Goal: Task Accomplishment & Management: Use online tool/utility

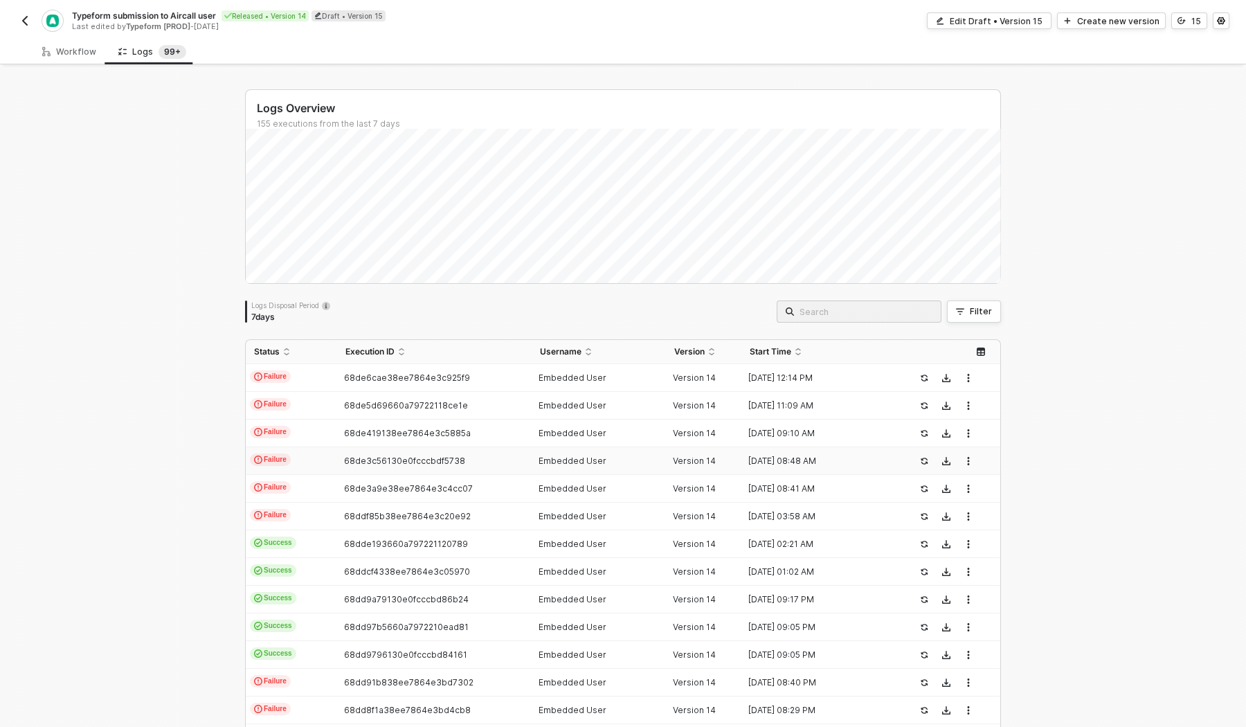
click at [21, 12] on button "button" at bounding box center [25, 20] width 17 height 17
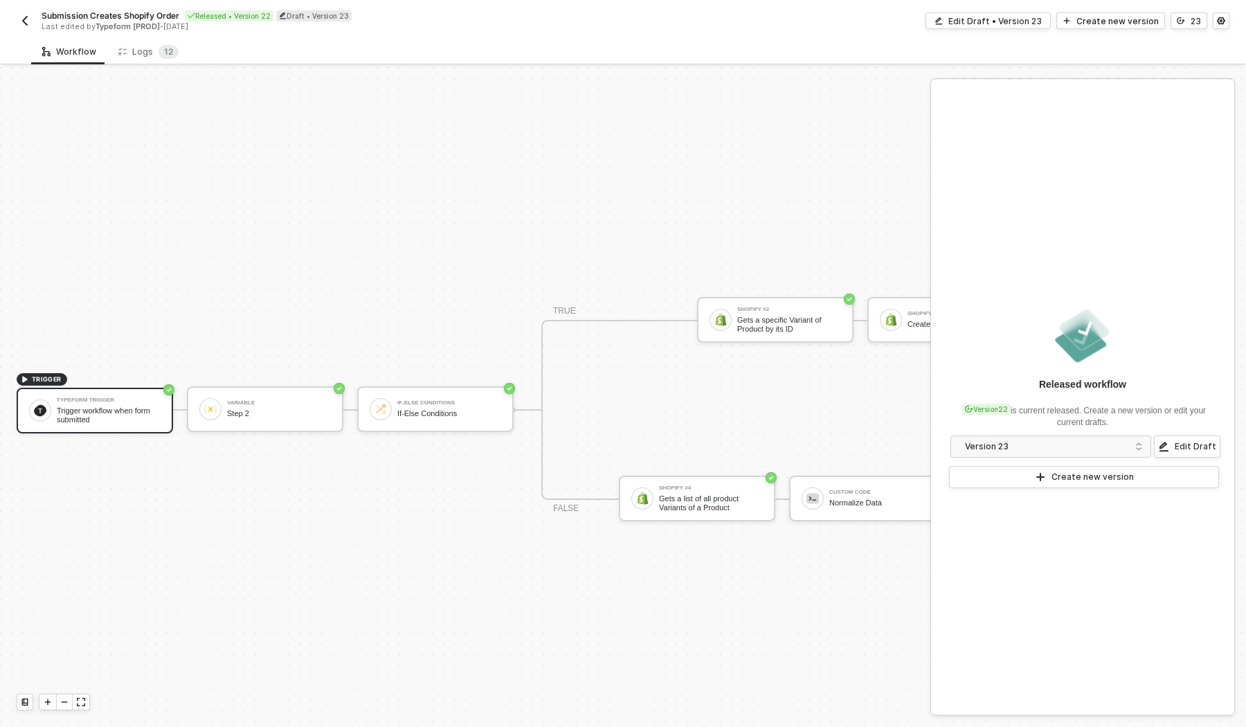
scroll to position [25, 0]
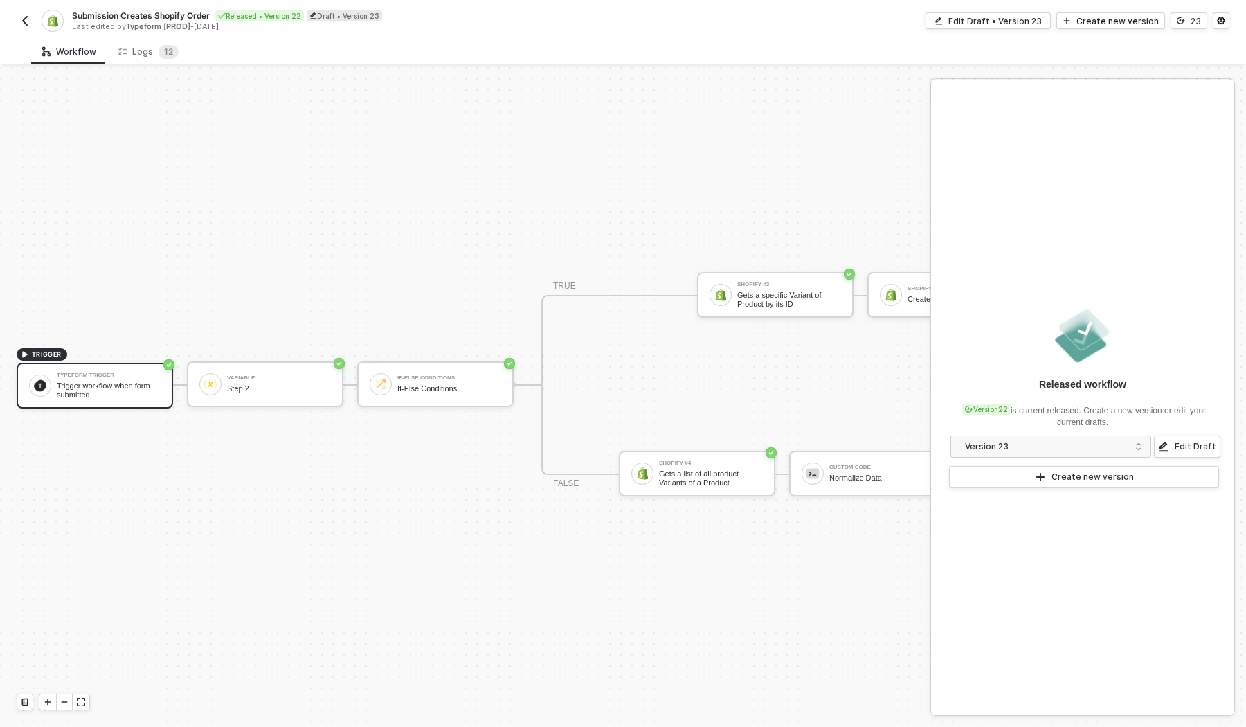
click at [18, 18] on button "button" at bounding box center [25, 20] width 17 height 17
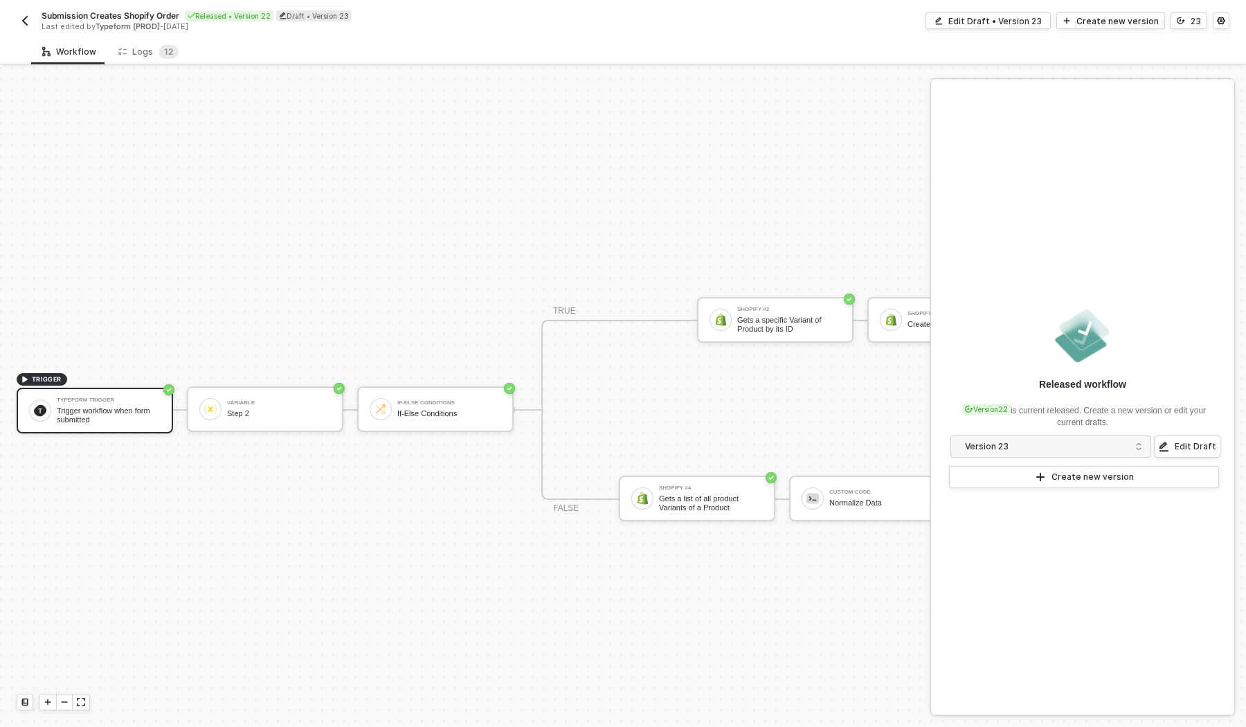
scroll to position [25, 0]
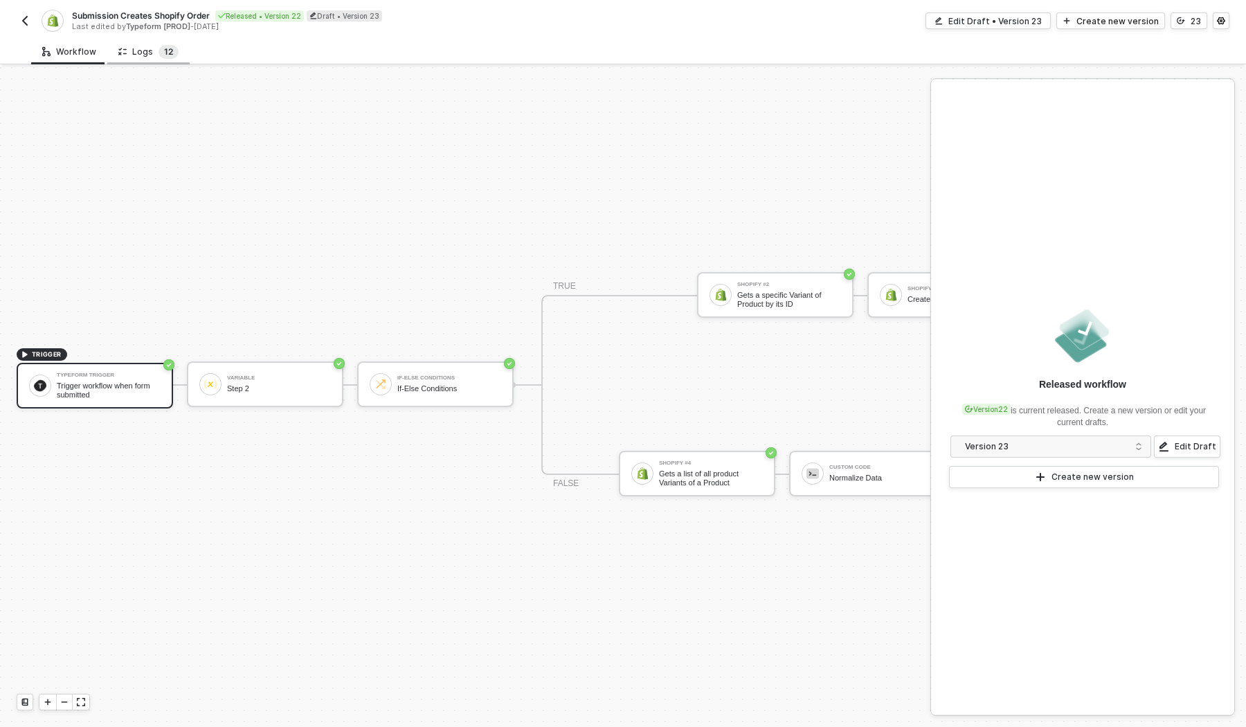
click at [168, 48] on span "2" at bounding box center [170, 51] width 5 height 10
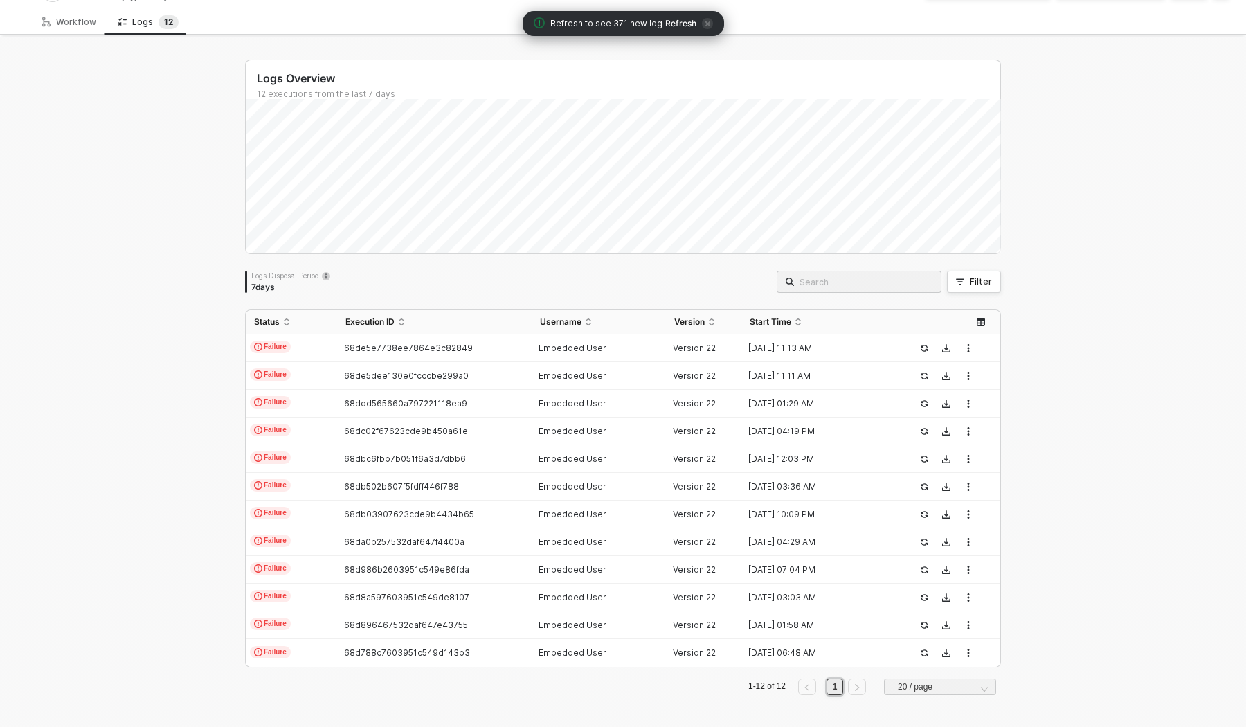
scroll to position [0, 0]
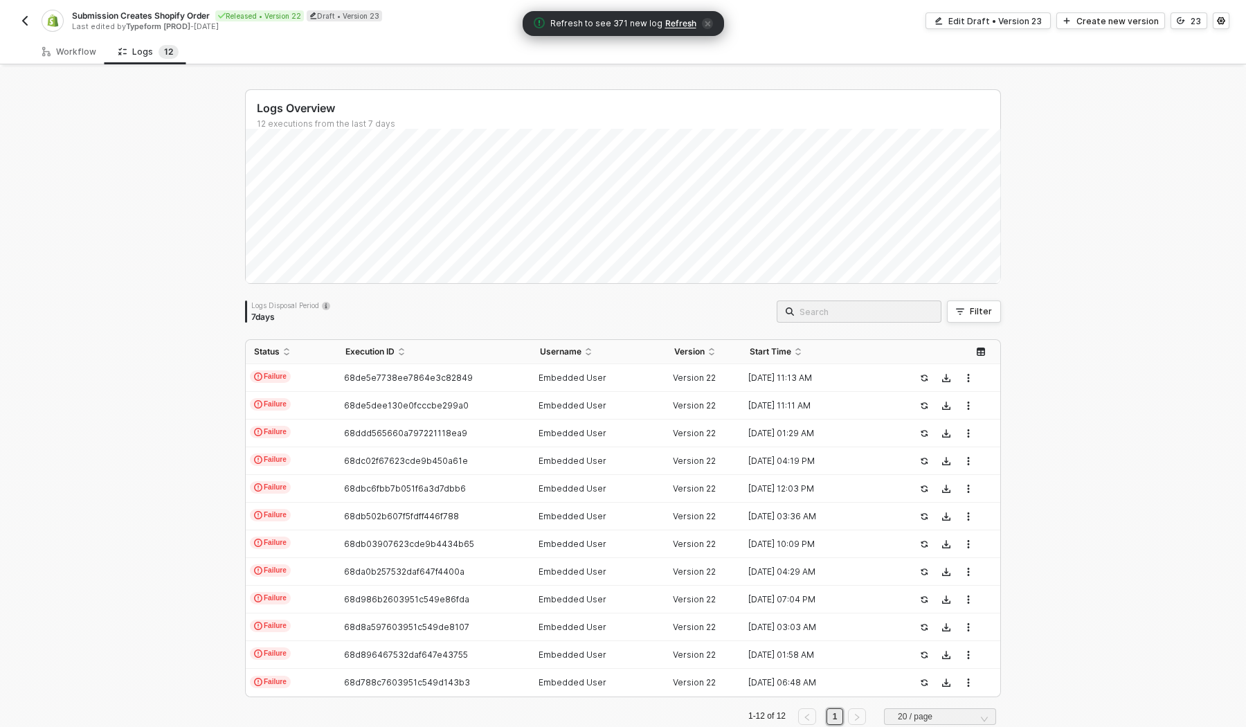
click at [672, 18] on span "Refresh" at bounding box center [680, 23] width 31 height 11
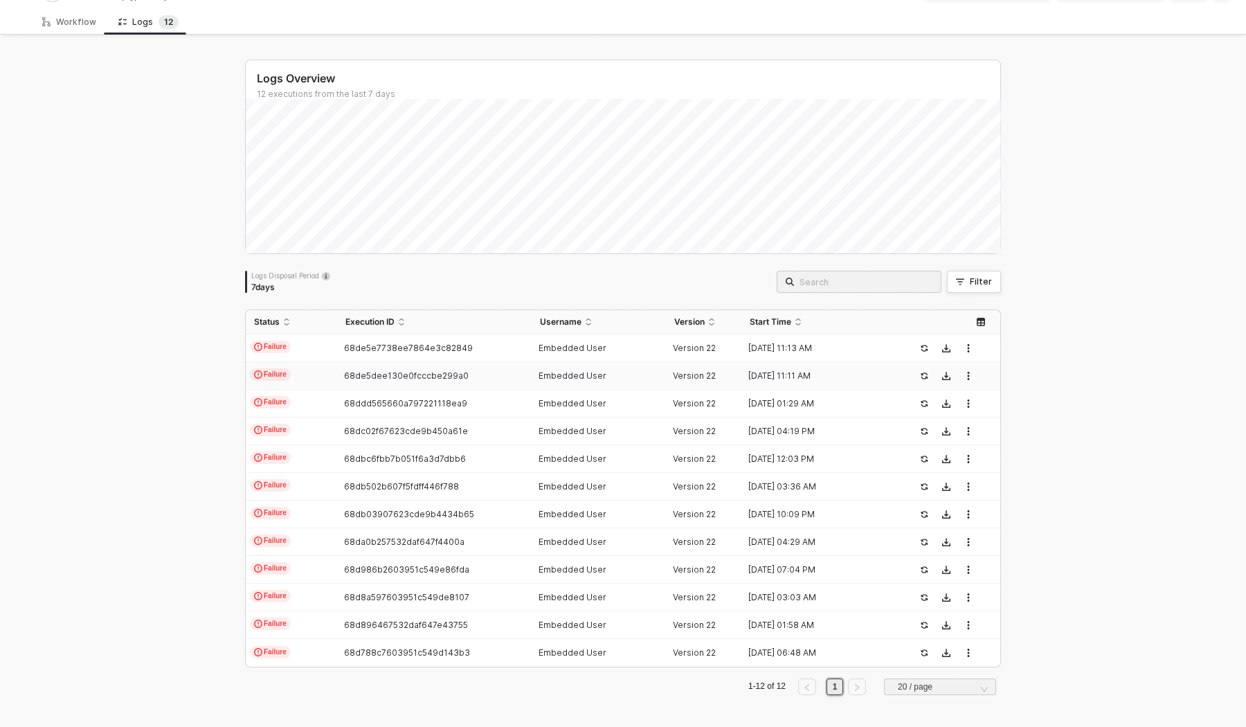
click at [280, 372] on span "Failure" at bounding box center [270, 374] width 41 height 12
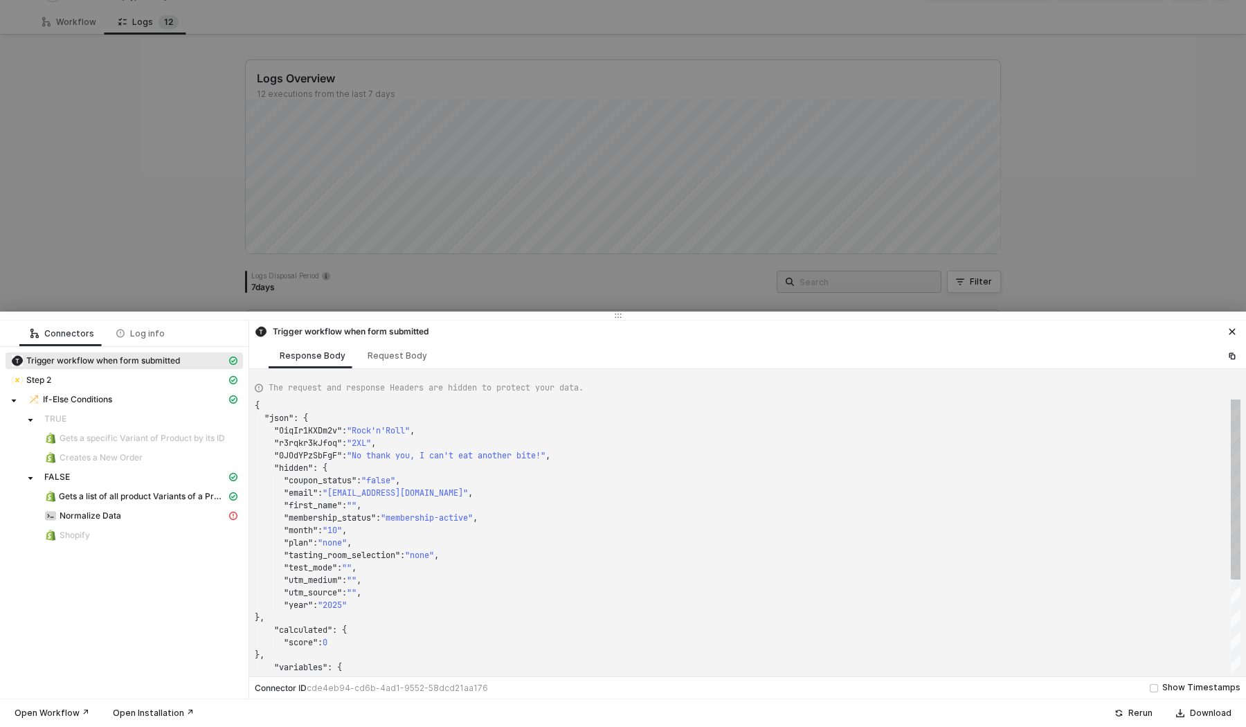
scroll to position [125, 0]
click at [177, 183] on div at bounding box center [623, 363] width 1246 height 727
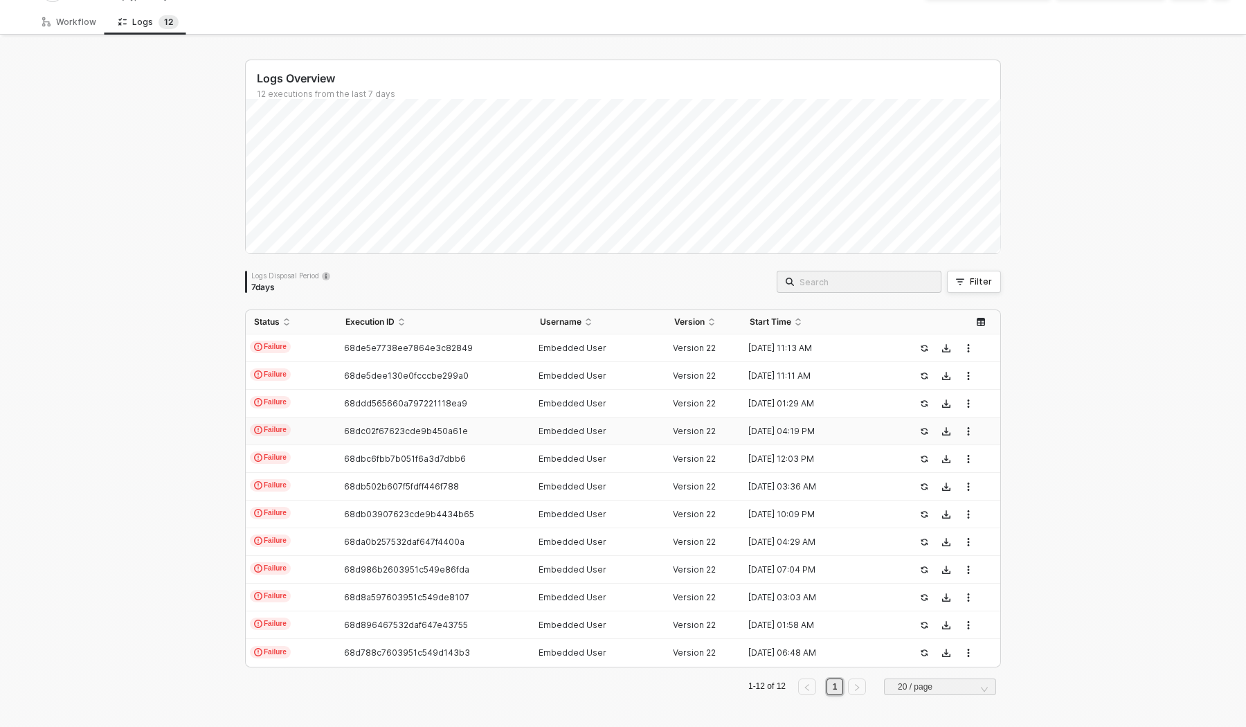
click at [386, 424] on td "68dc02f67623cde9b450a61e" at bounding box center [434, 431] width 194 height 28
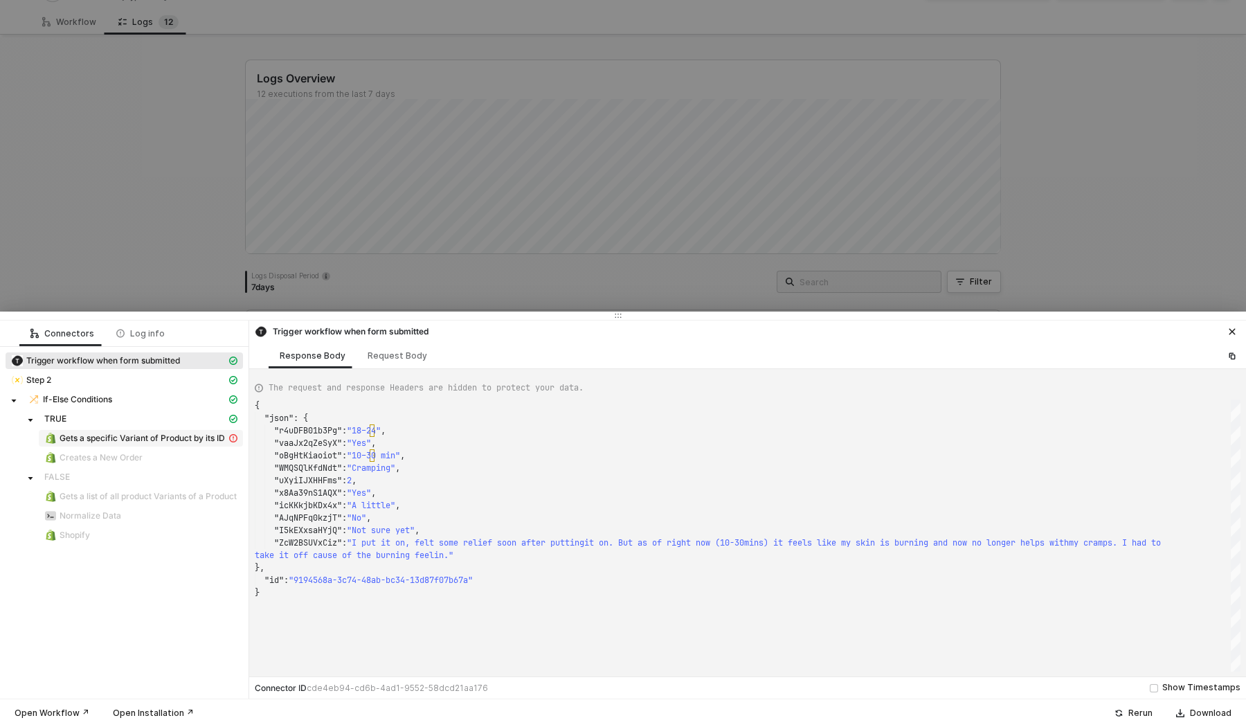
click at [163, 435] on span "Gets a specific Variant of Product by its ID" at bounding box center [142, 438] width 165 height 11
type textarea "{ "message": "Error: Product Variant not found." }"
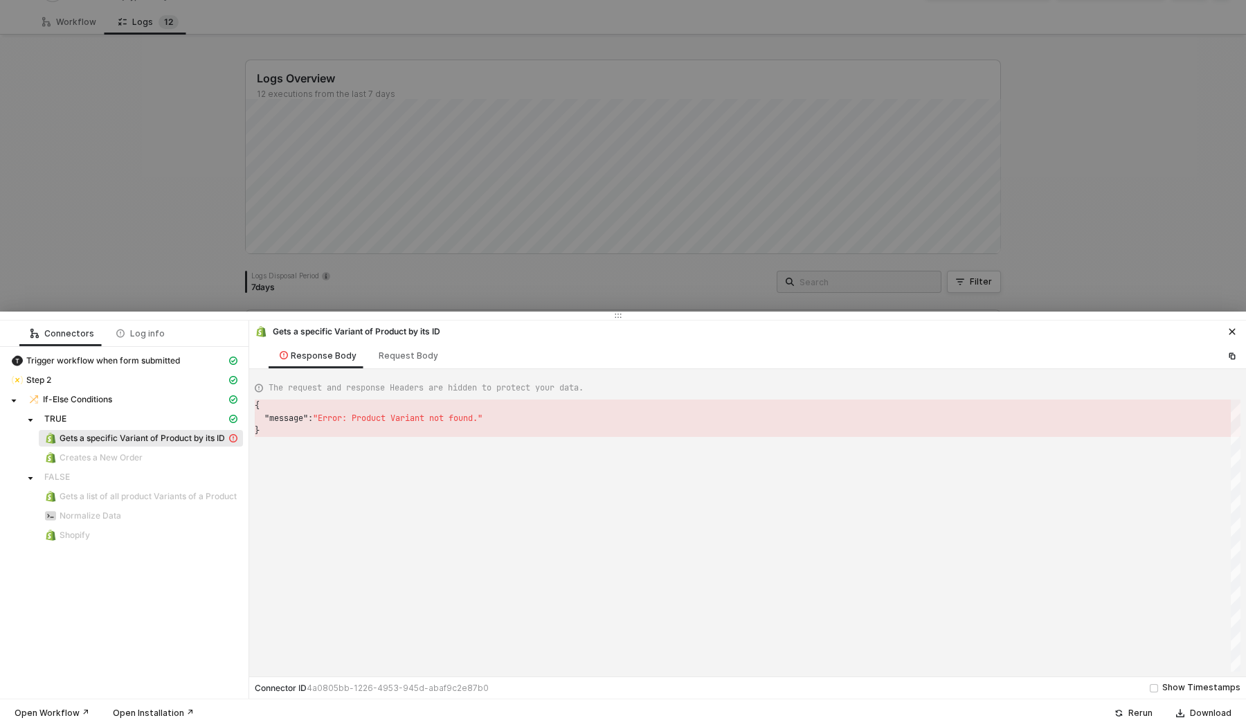
click at [126, 175] on div at bounding box center [623, 363] width 1246 height 727
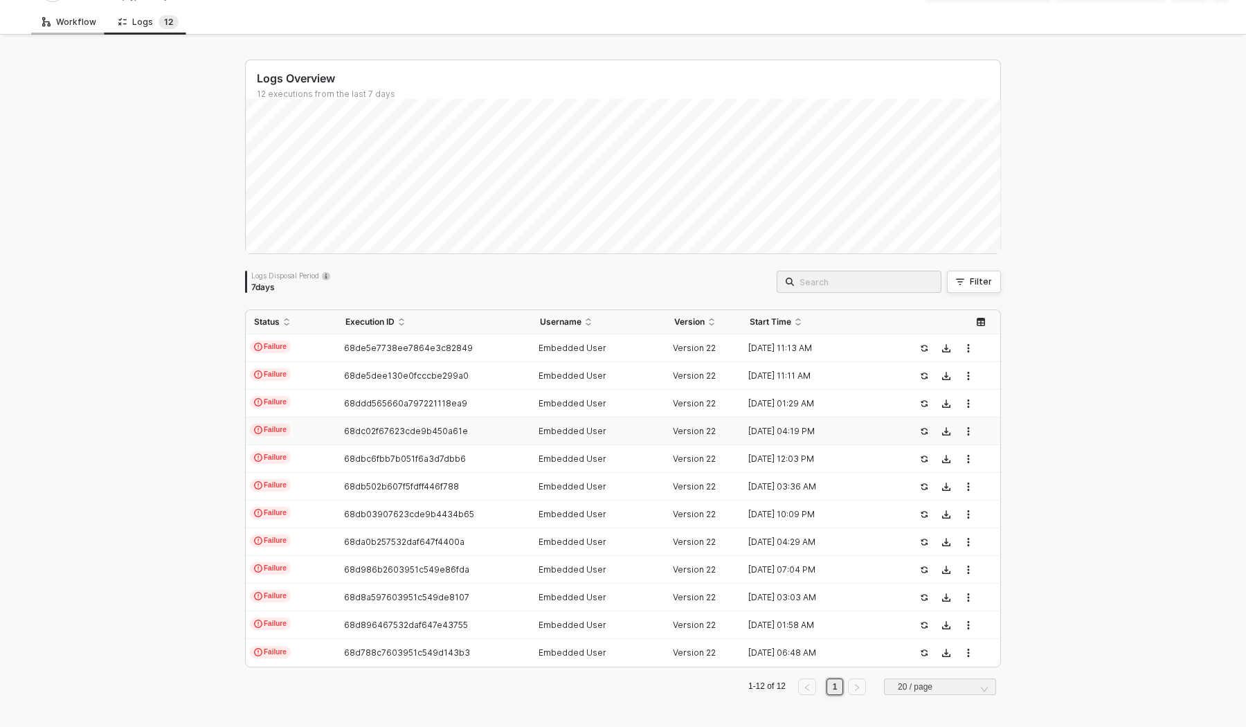
click at [76, 26] on div "Workflow" at bounding box center [69, 22] width 54 height 11
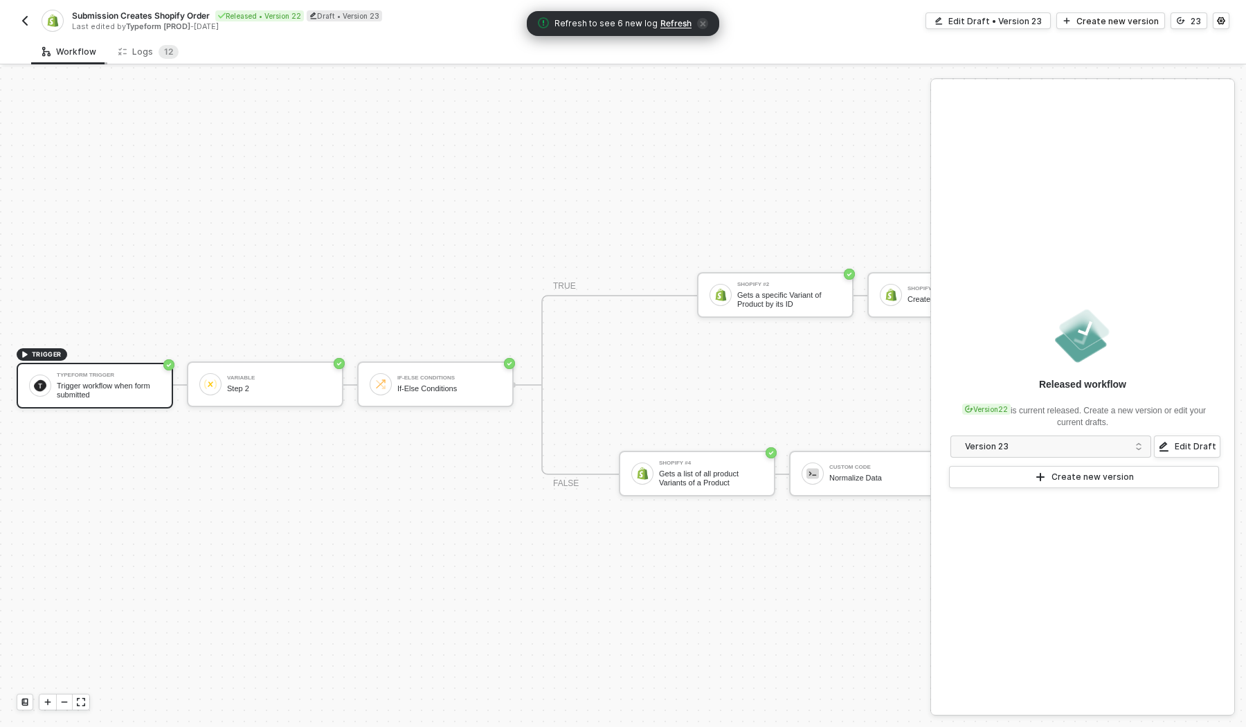
scroll to position [0, 0]
click at [28, 13] on button "button" at bounding box center [25, 20] width 17 height 17
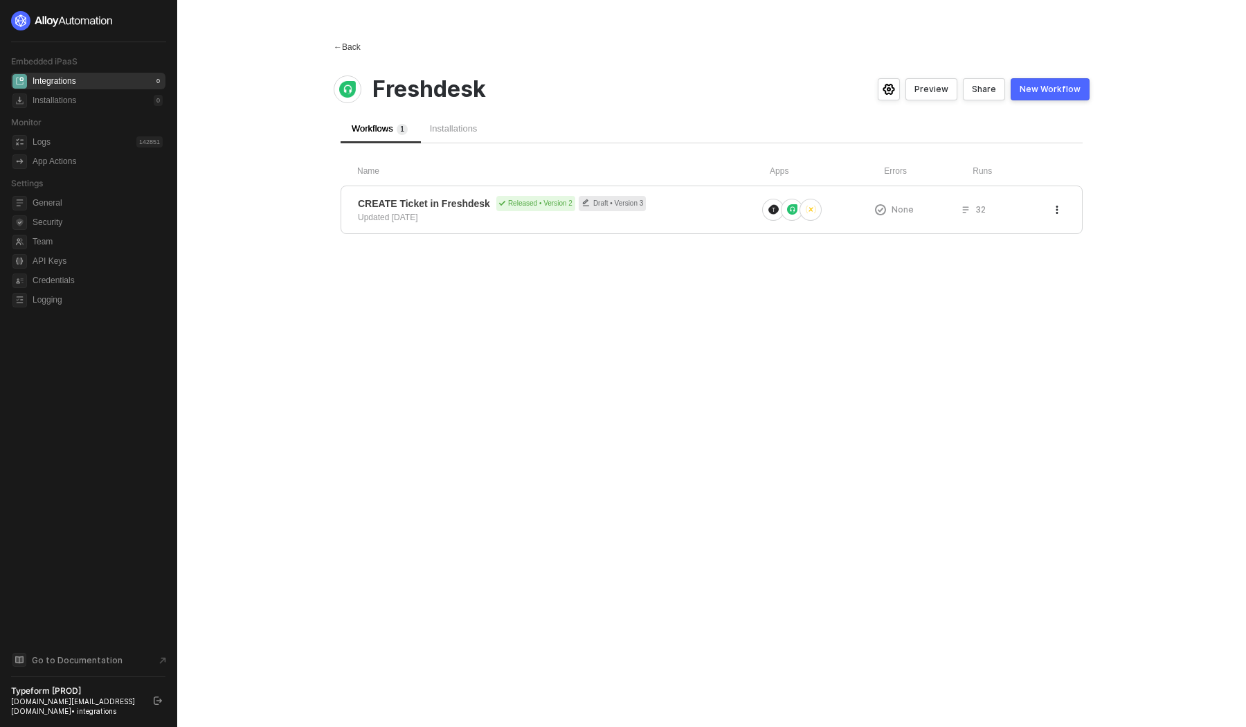
click at [341, 51] on span "←" at bounding box center [338, 47] width 8 height 10
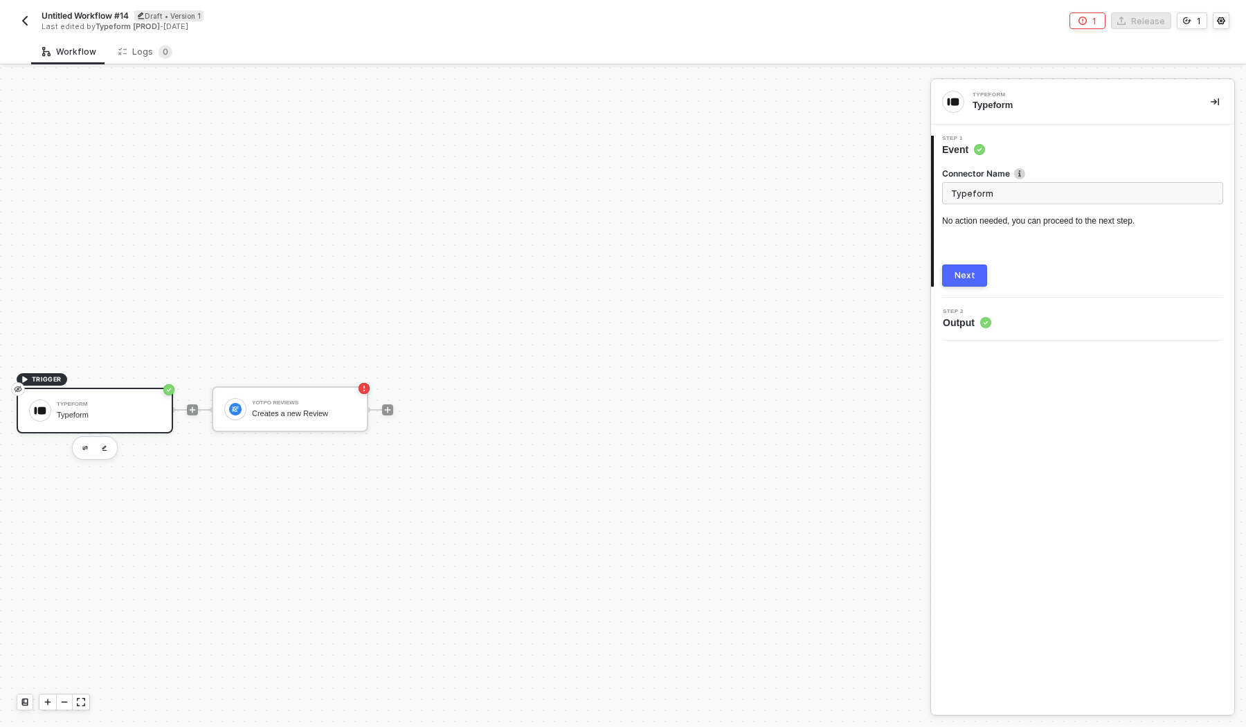
scroll to position [25, 0]
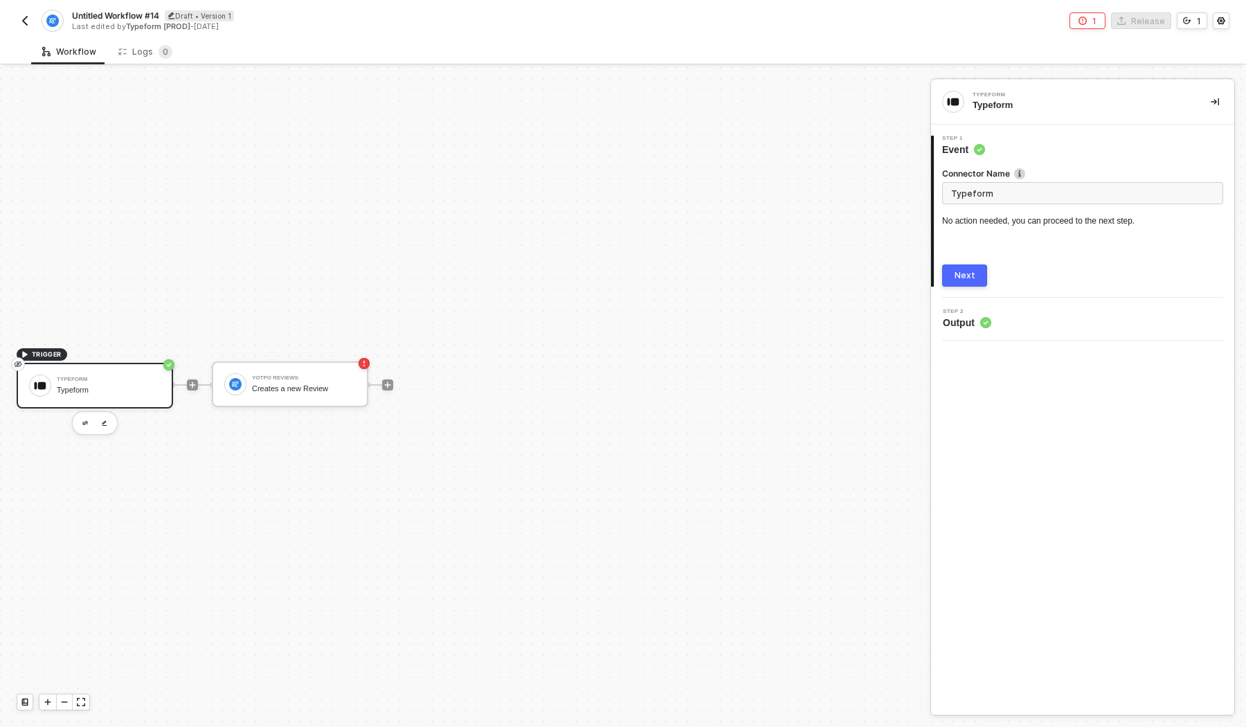
click at [25, 21] on img "button" at bounding box center [24, 20] width 11 height 11
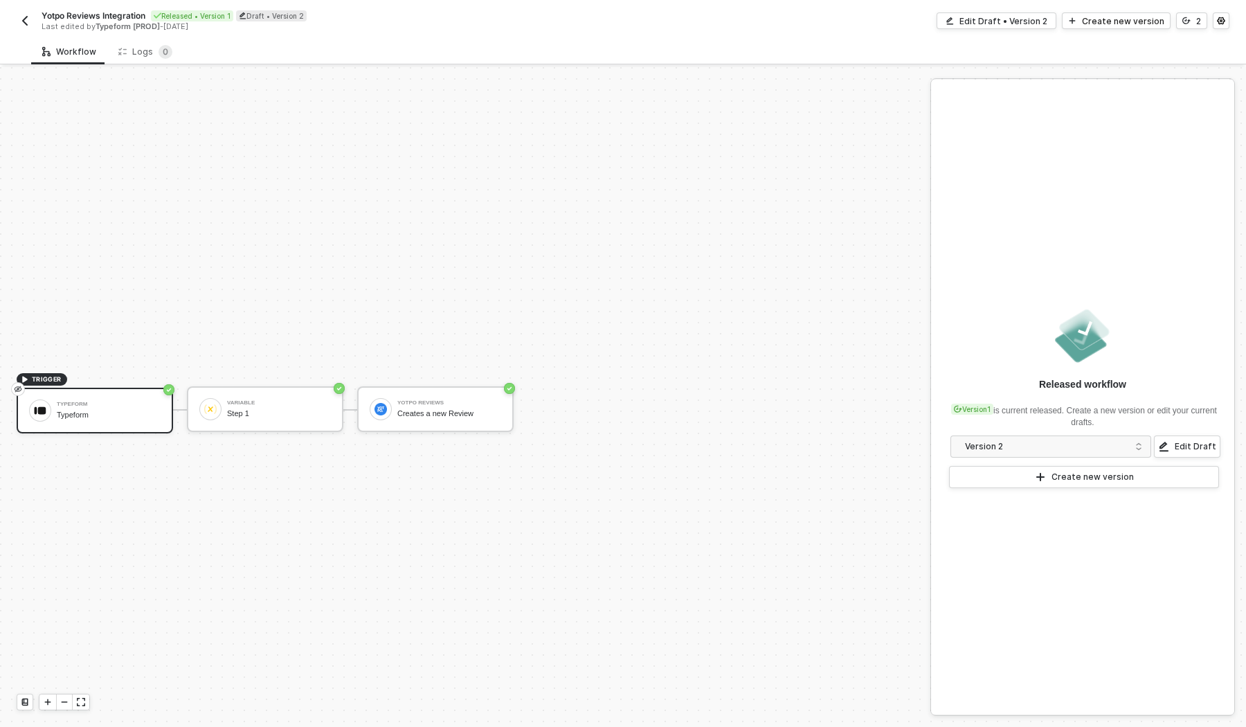
scroll to position [25, 0]
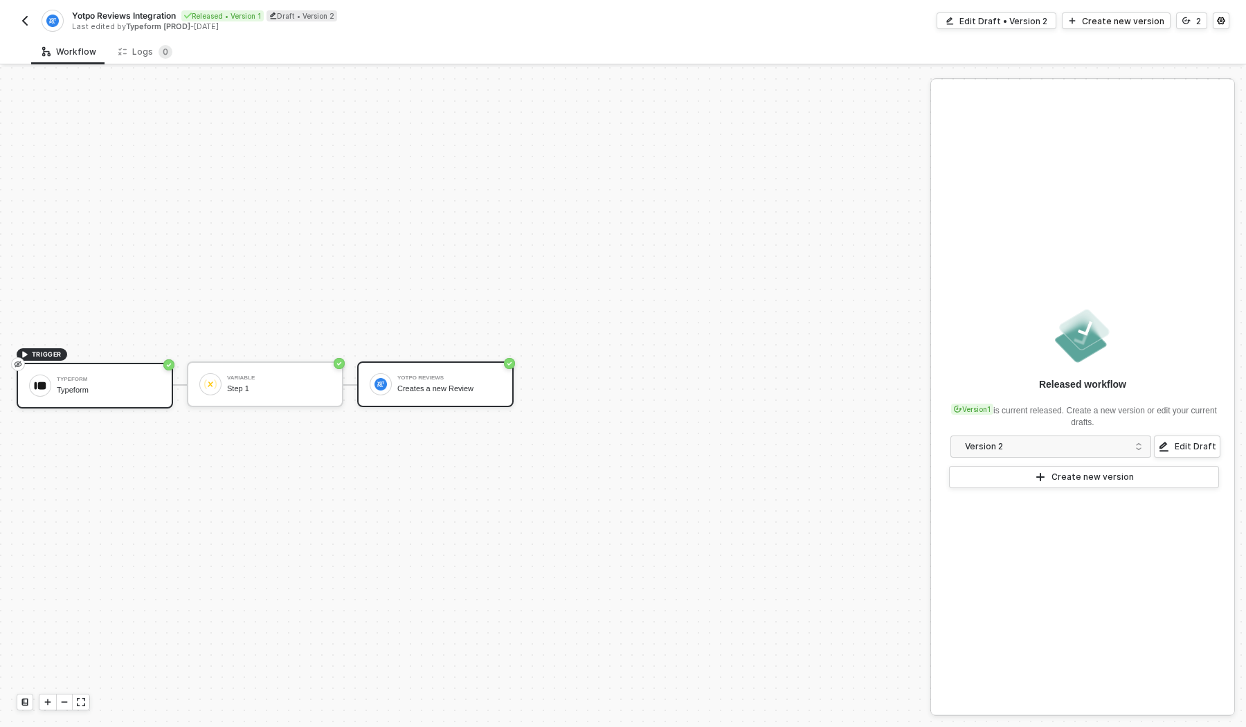
click at [420, 385] on div "Creates a new Review" at bounding box center [449, 388] width 104 height 9
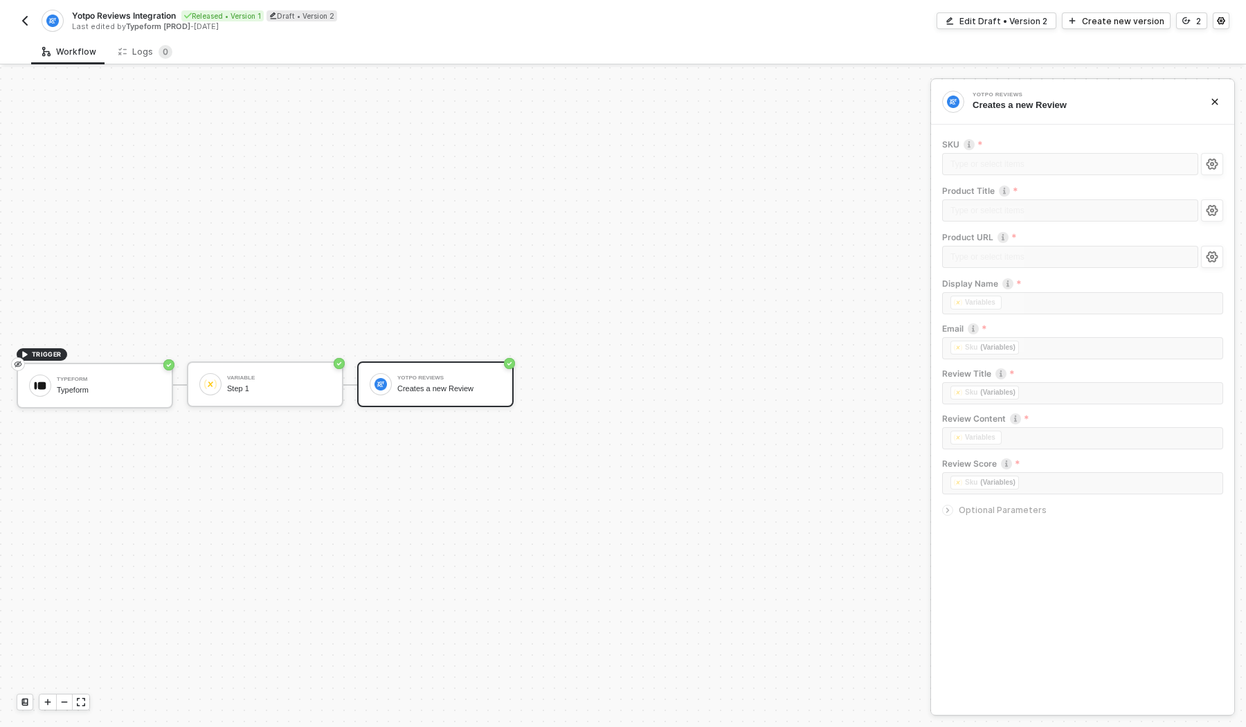
click at [24, 26] on button "button" at bounding box center [25, 20] width 17 height 17
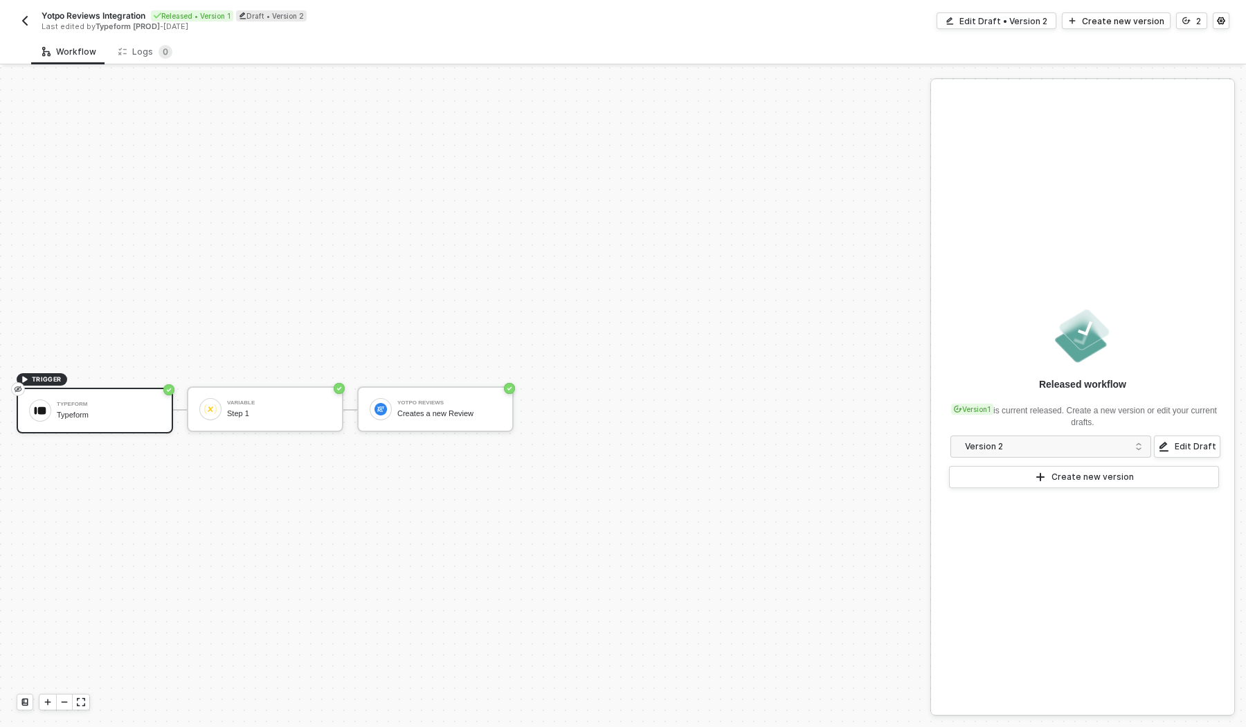
scroll to position [25, 0]
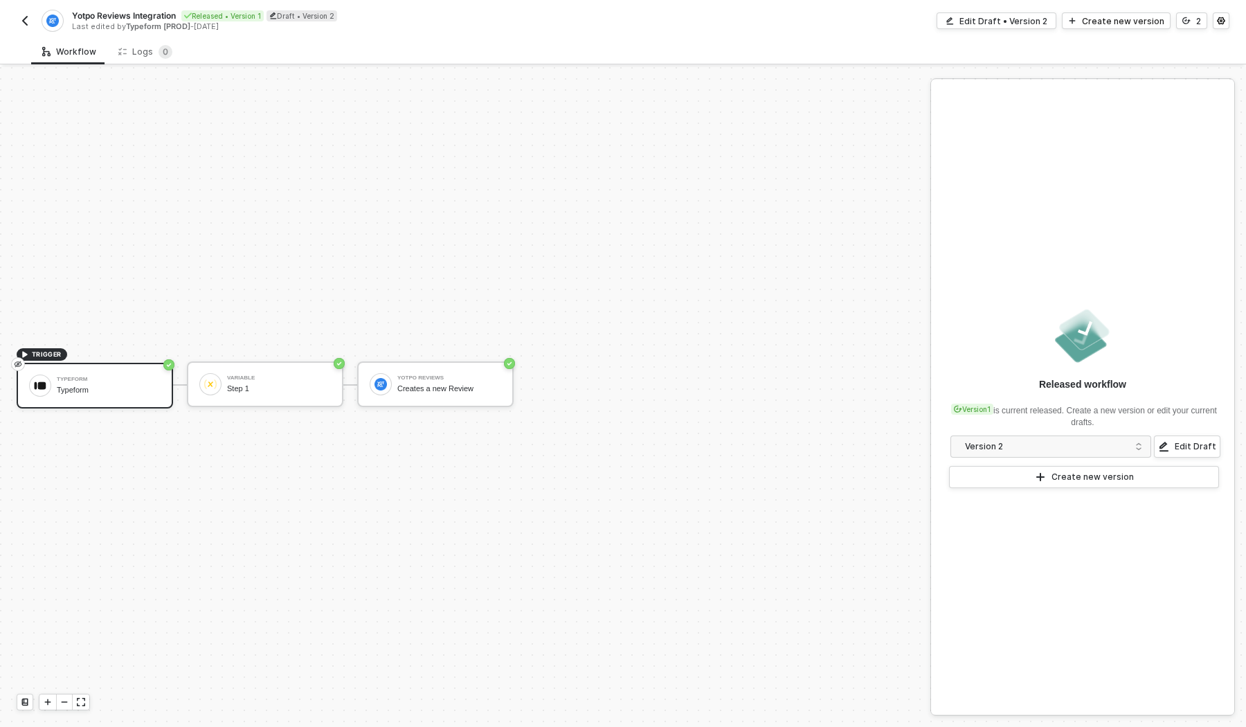
click at [26, 23] on img "button" at bounding box center [24, 20] width 11 height 11
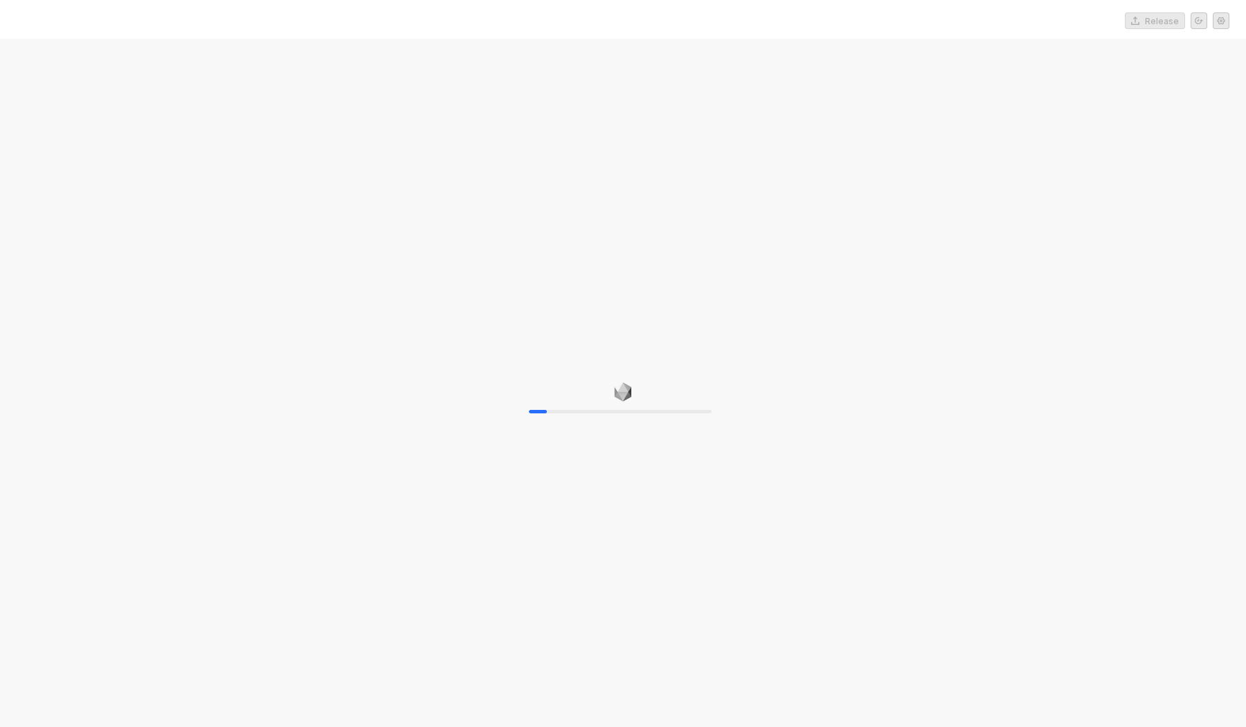
drag, startPoint x: 0, startPoint y: 0, endPoint x: 1056, endPoint y: 207, distance: 1075.8
click at [1056, 207] on div "10%" at bounding box center [623, 402] width 1246 height 727
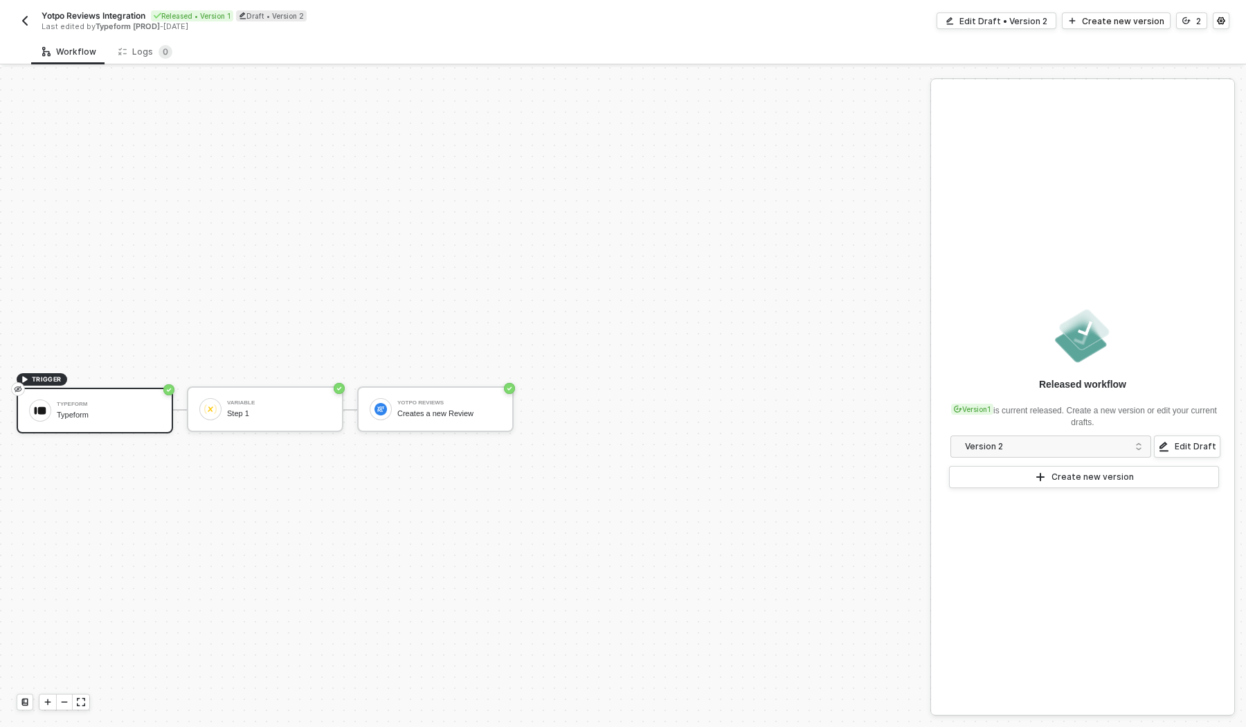
scroll to position [25, 0]
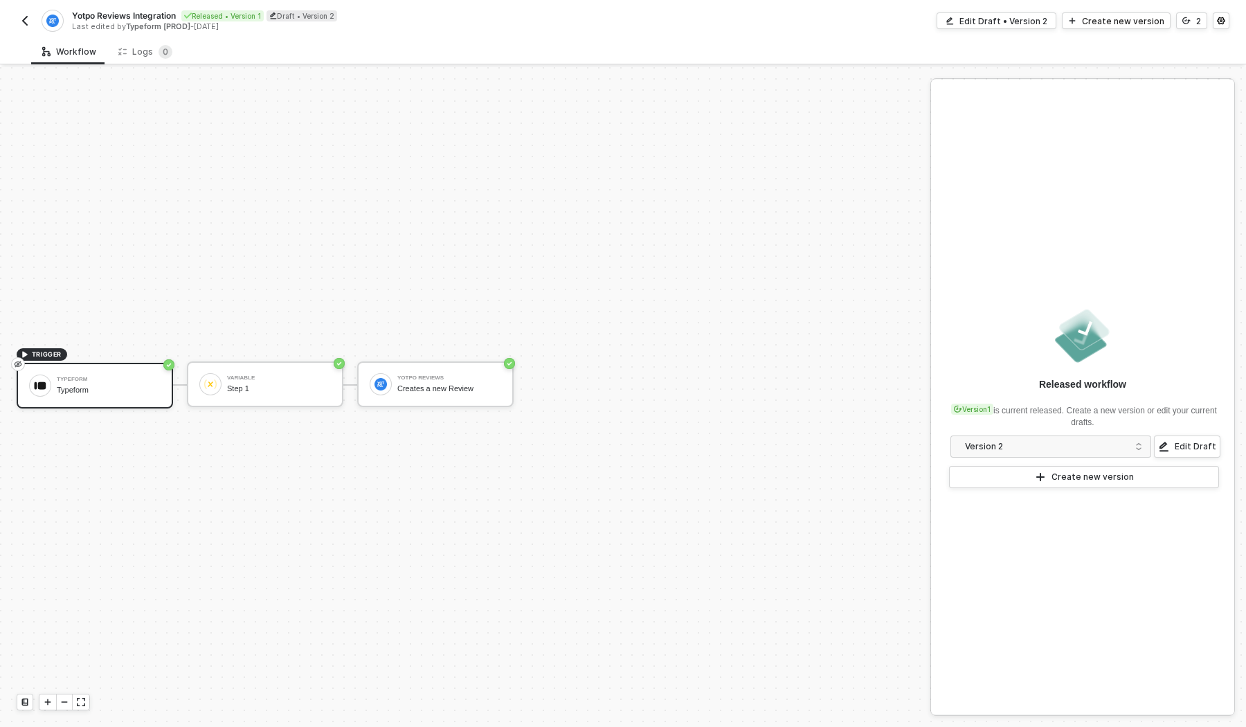
click at [24, 24] on img "button" at bounding box center [24, 20] width 11 height 11
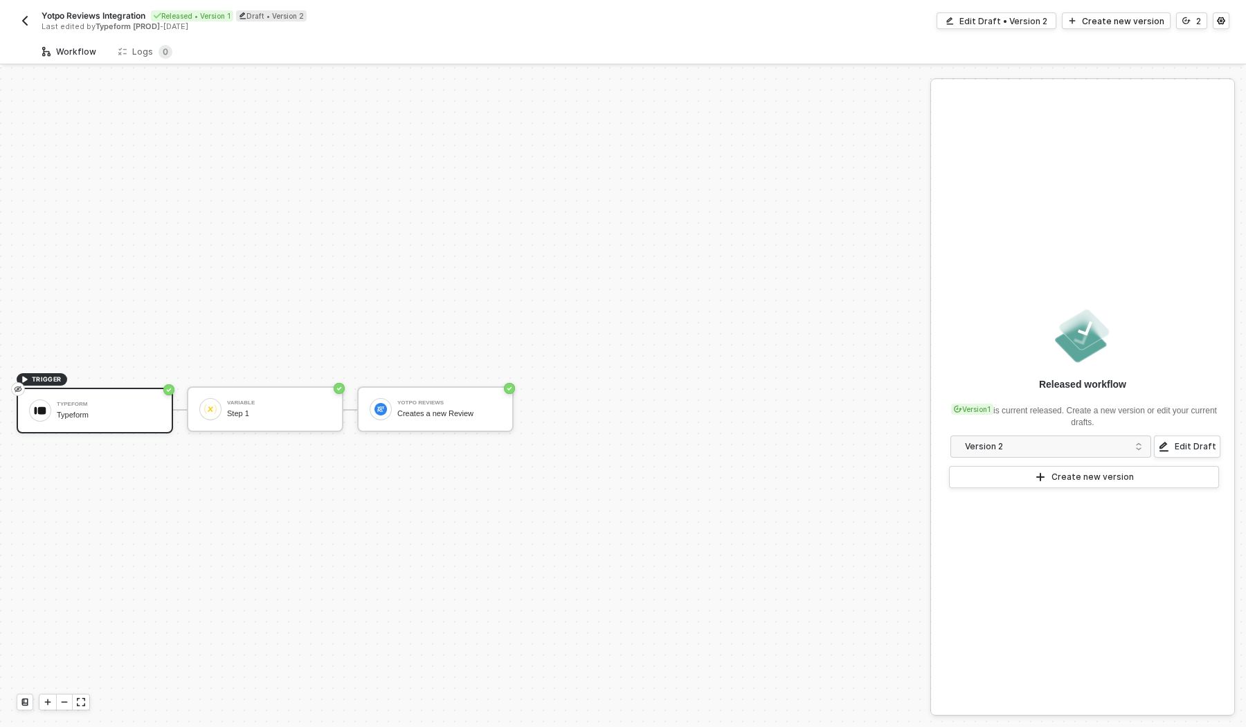
scroll to position [25, 0]
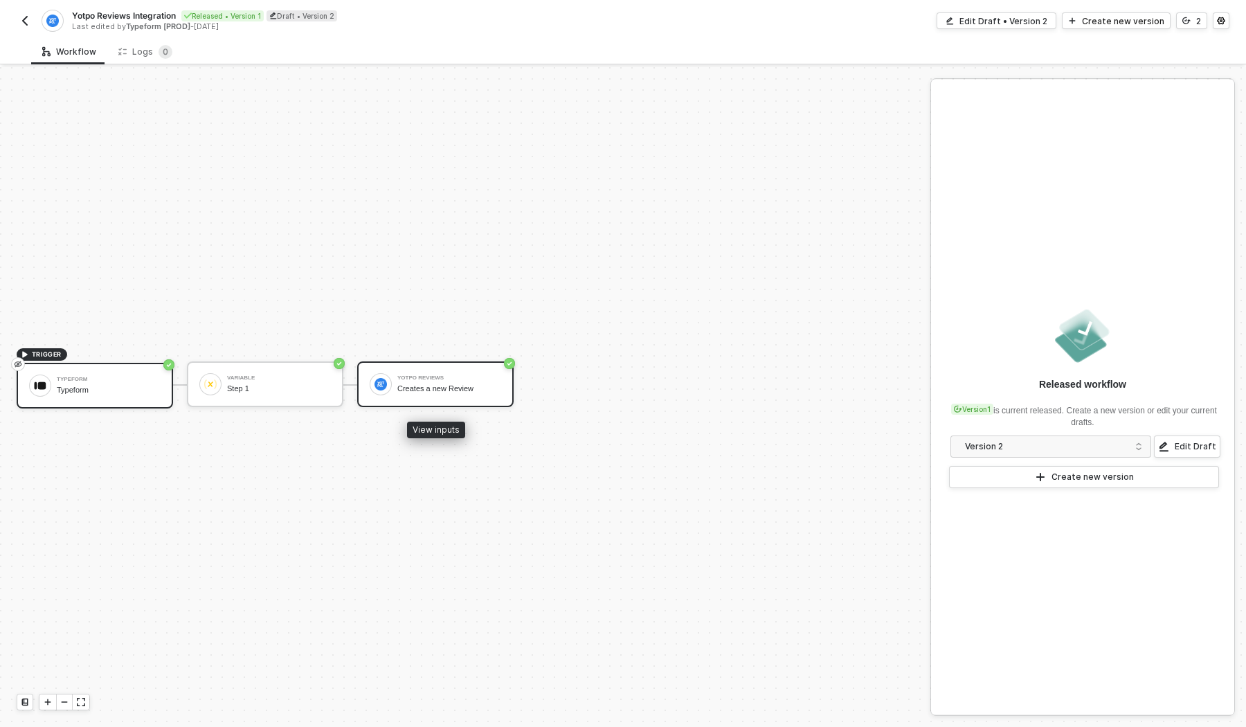
click at [428, 391] on div "Creates a new Review" at bounding box center [449, 388] width 104 height 9
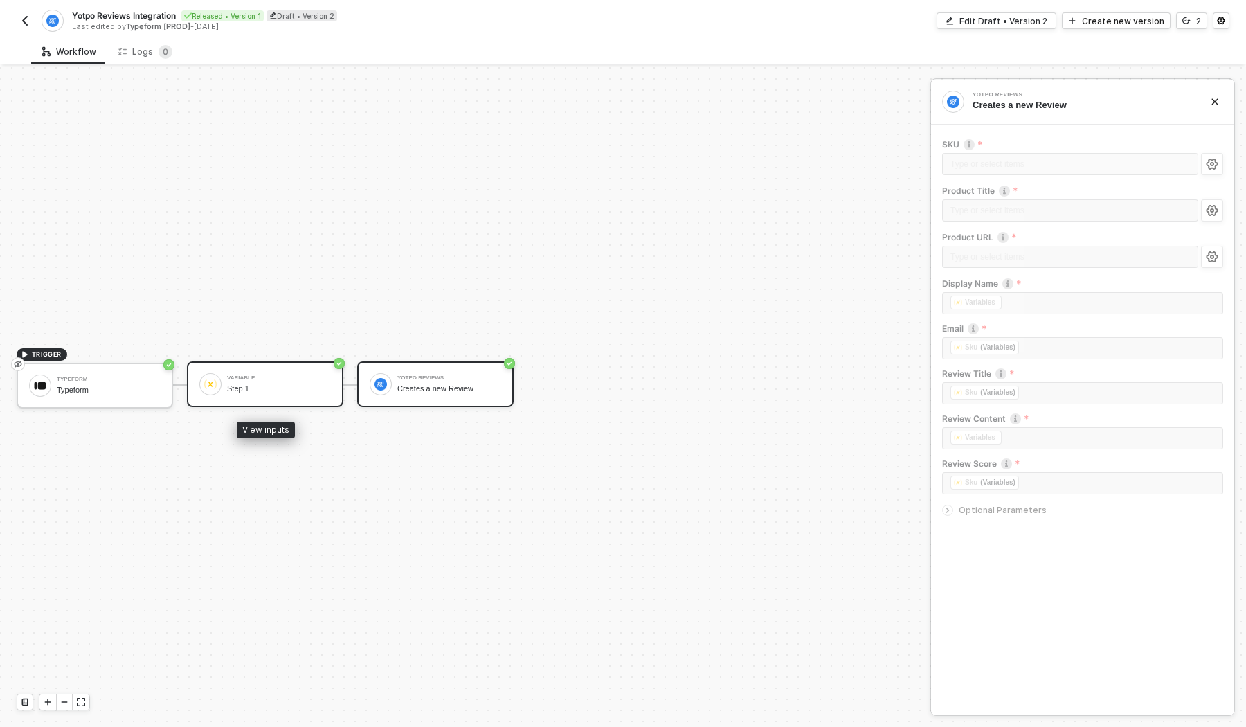
click at [293, 386] on div "Step 1" at bounding box center [279, 388] width 104 height 9
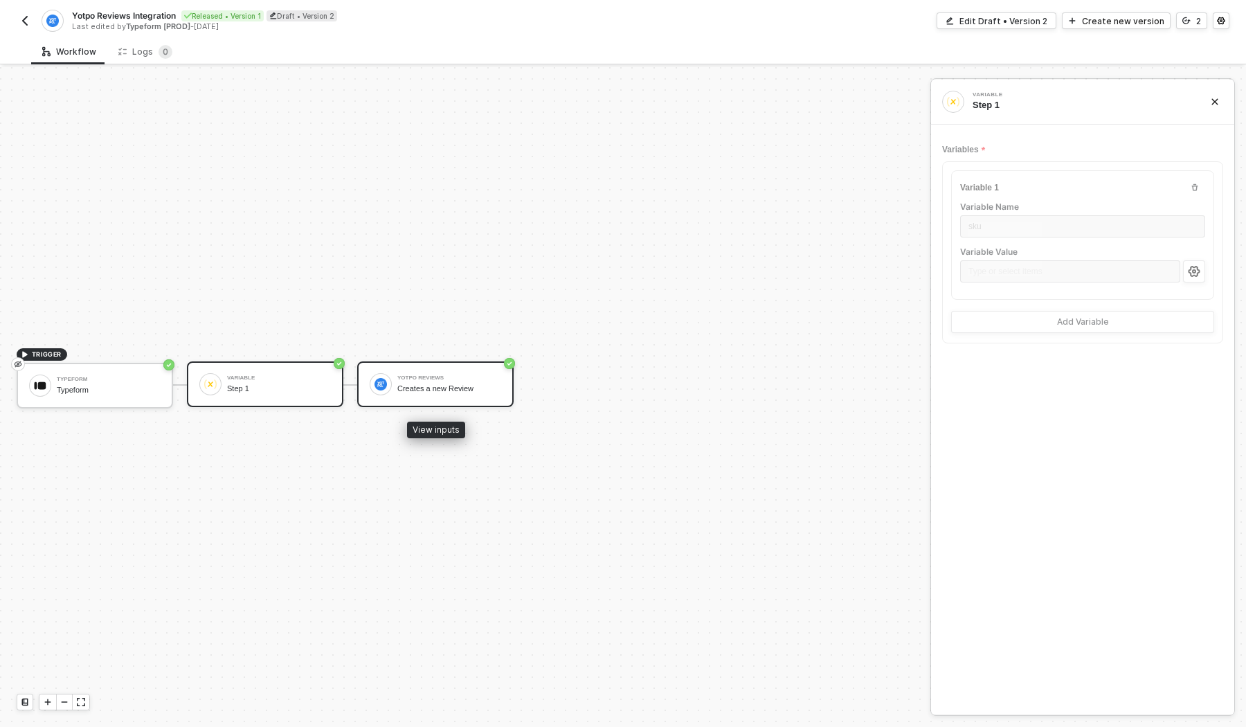
click at [462, 386] on div "Creates a new Review" at bounding box center [449, 388] width 104 height 9
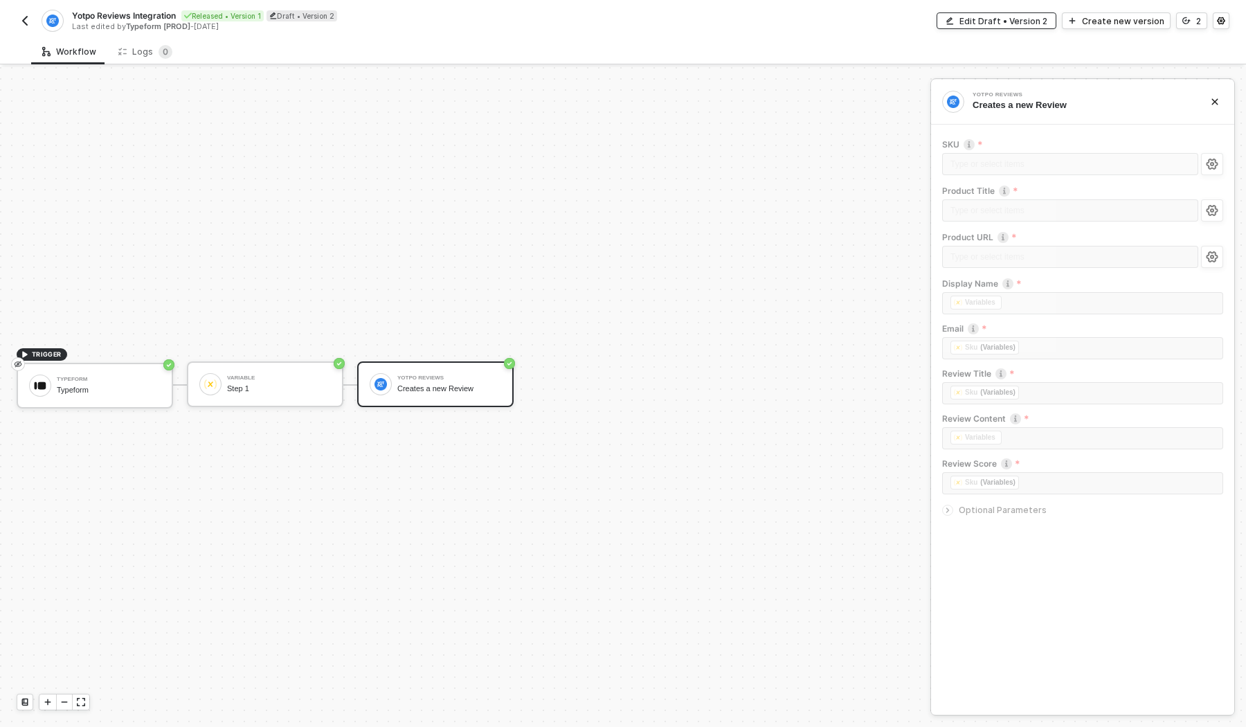
click at [1007, 22] on div "Edit Draft • Version 2" at bounding box center [1003, 21] width 88 height 12
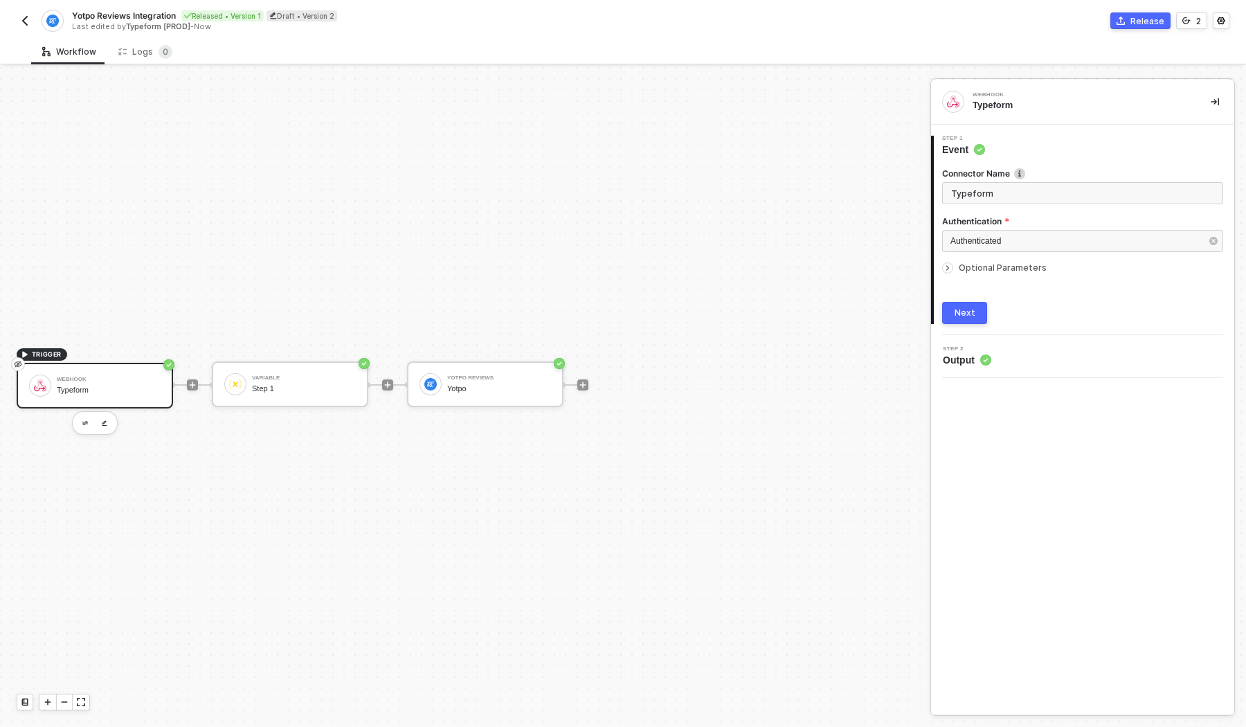
click at [949, 269] on icon "icon-arrow-right-small" at bounding box center [948, 268] width 8 height 8
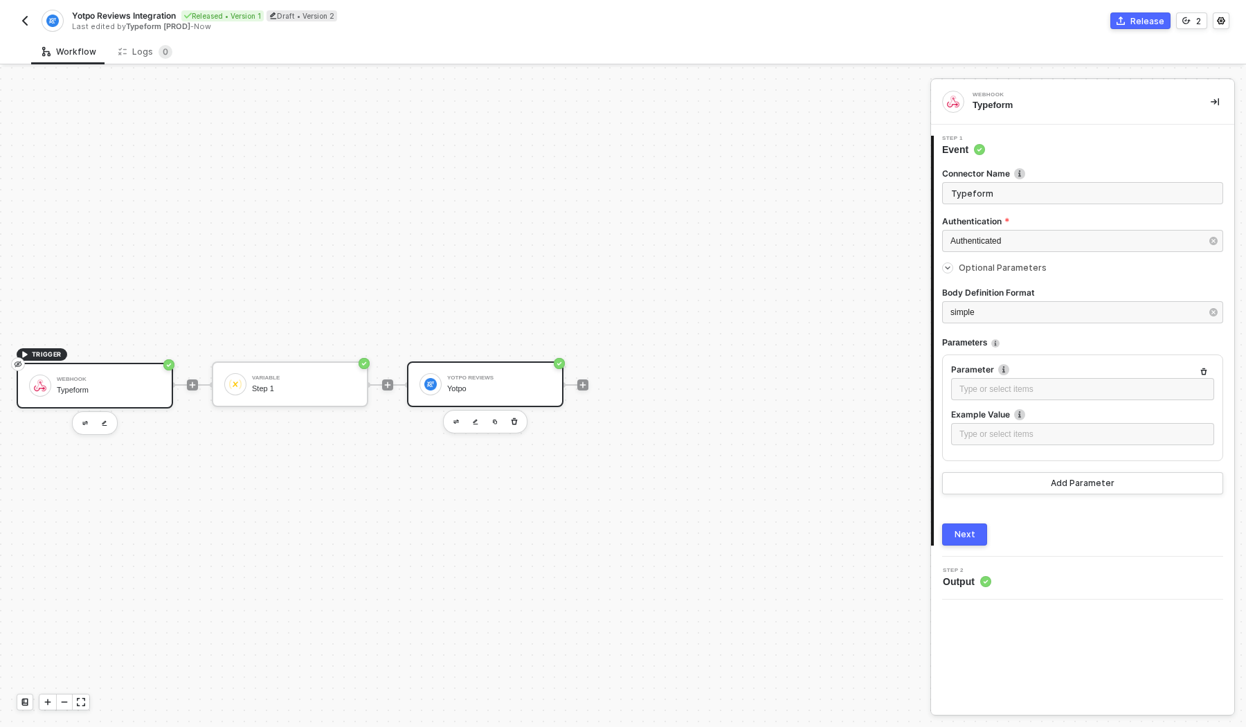
click at [527, 382] on div "Yotpo Reviews Yotpo" at bounding box center [499, 384] width 104 height 26
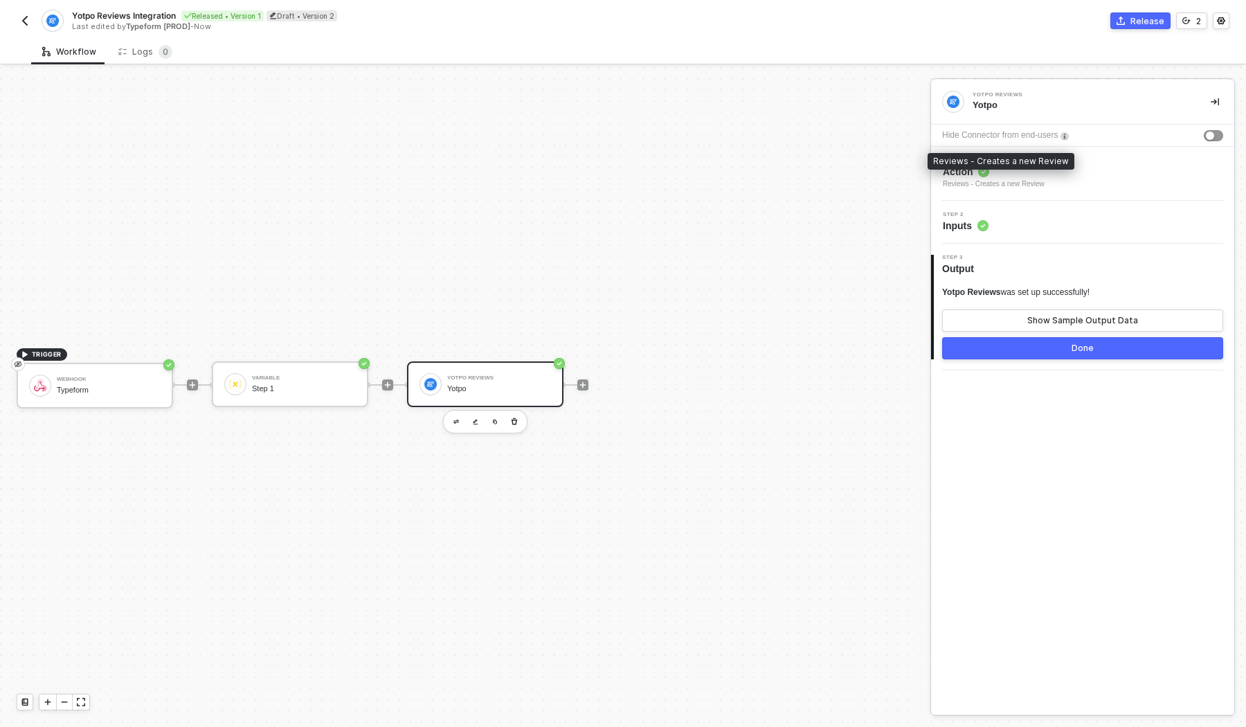
click at [990, 179] on div "Reviews - Creates a new Review" at bounding box center [994, 184] width 102 height 11
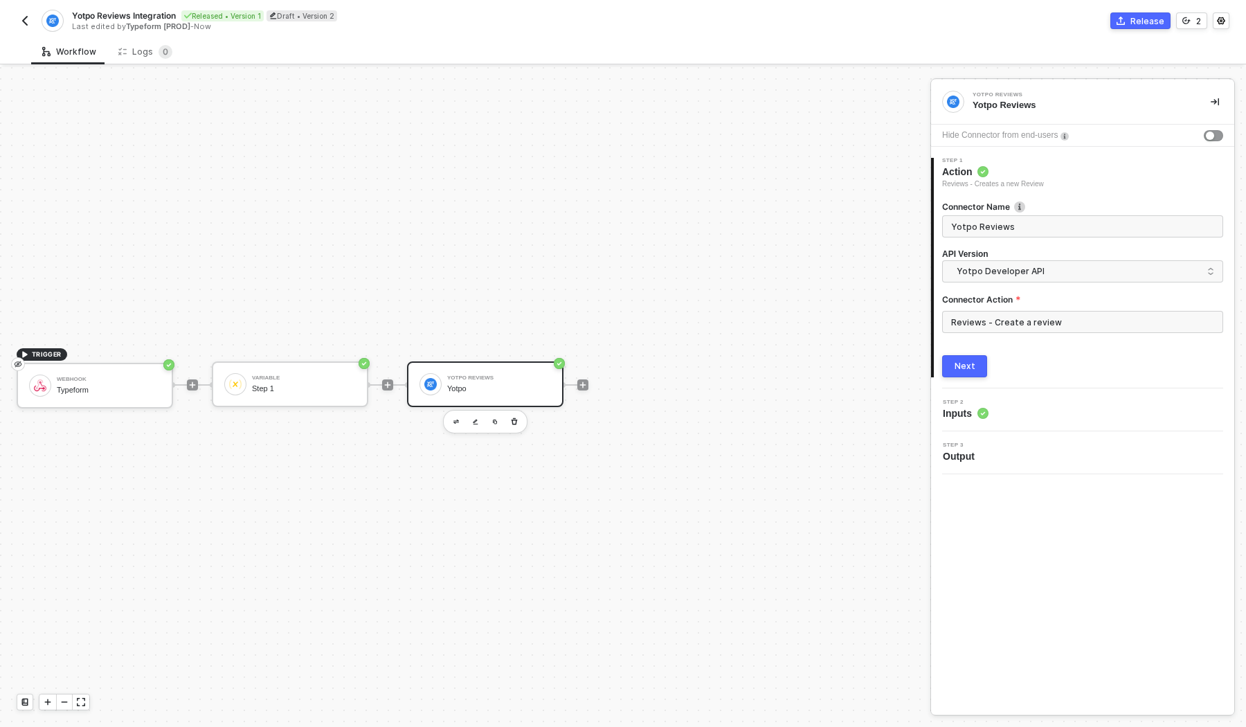
click at [974, 365] on button "Next" at bounding box center [964, 366] width 45 height 22
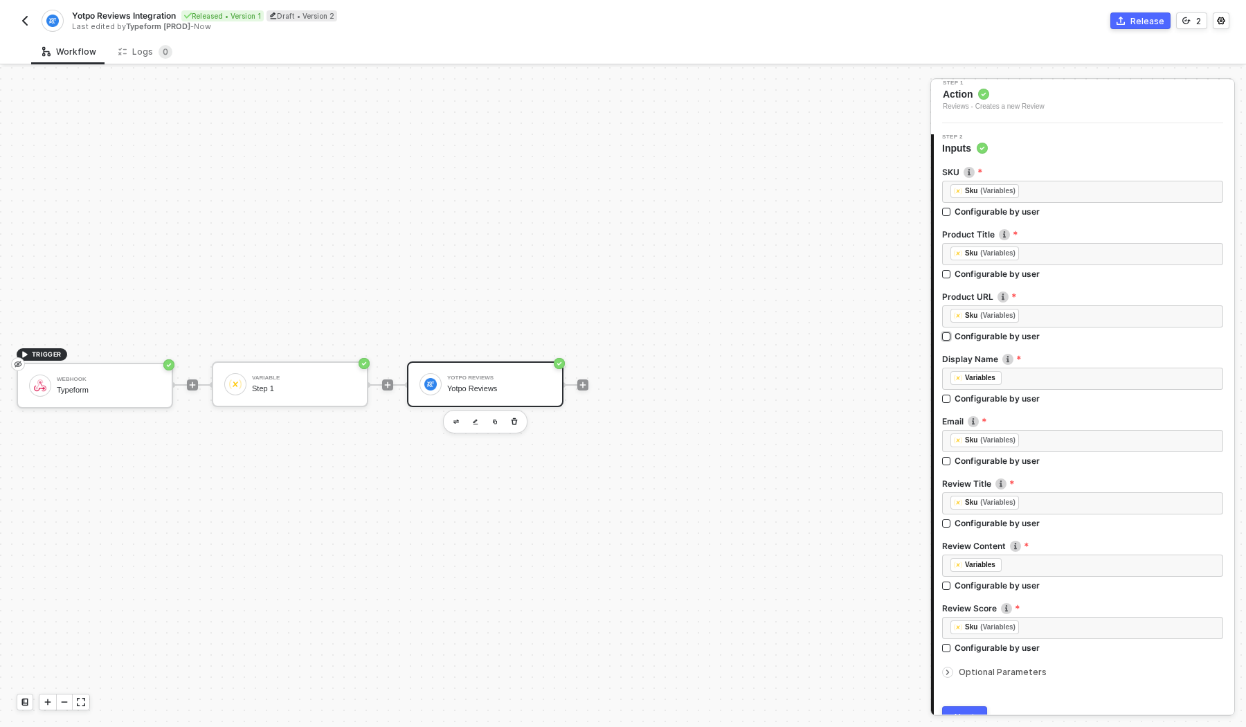
scroll to position [144, 0]
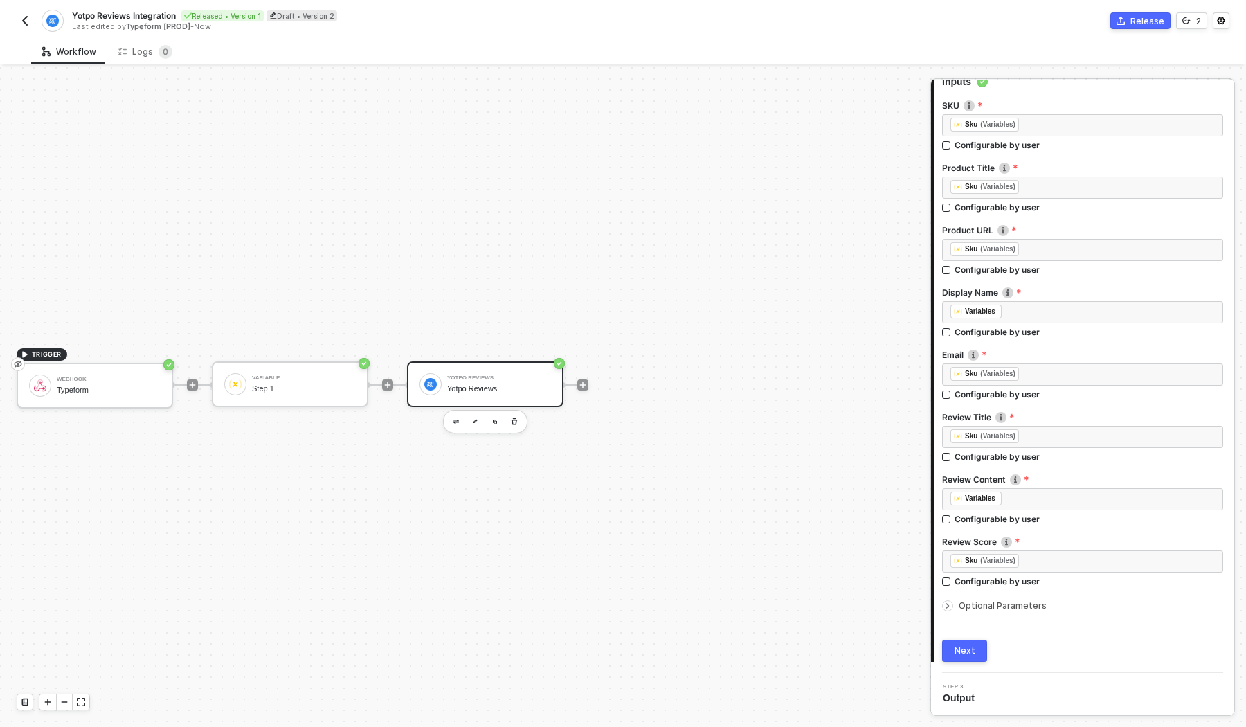
click at [965, 649] on div "Next" at bounding box center [965, 650] width 21 height 11
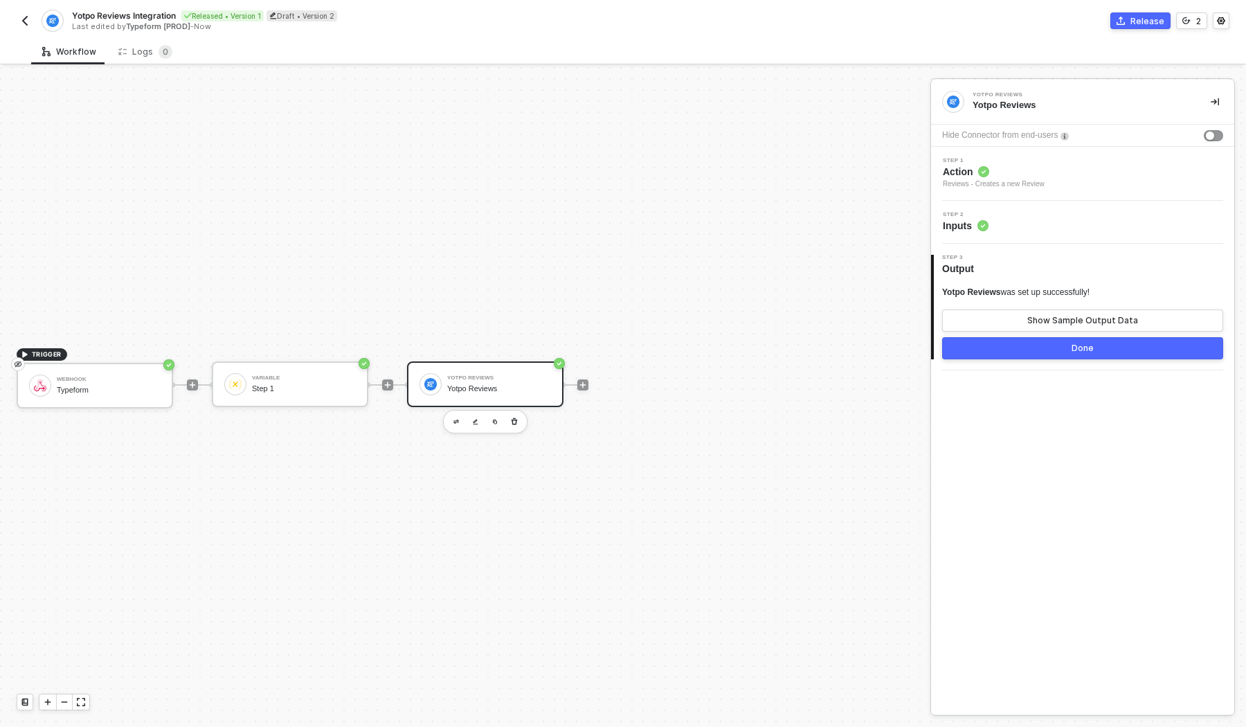
click at [1004, 175] on span "Action" at bounding box center [994, 172] width 102 height 14
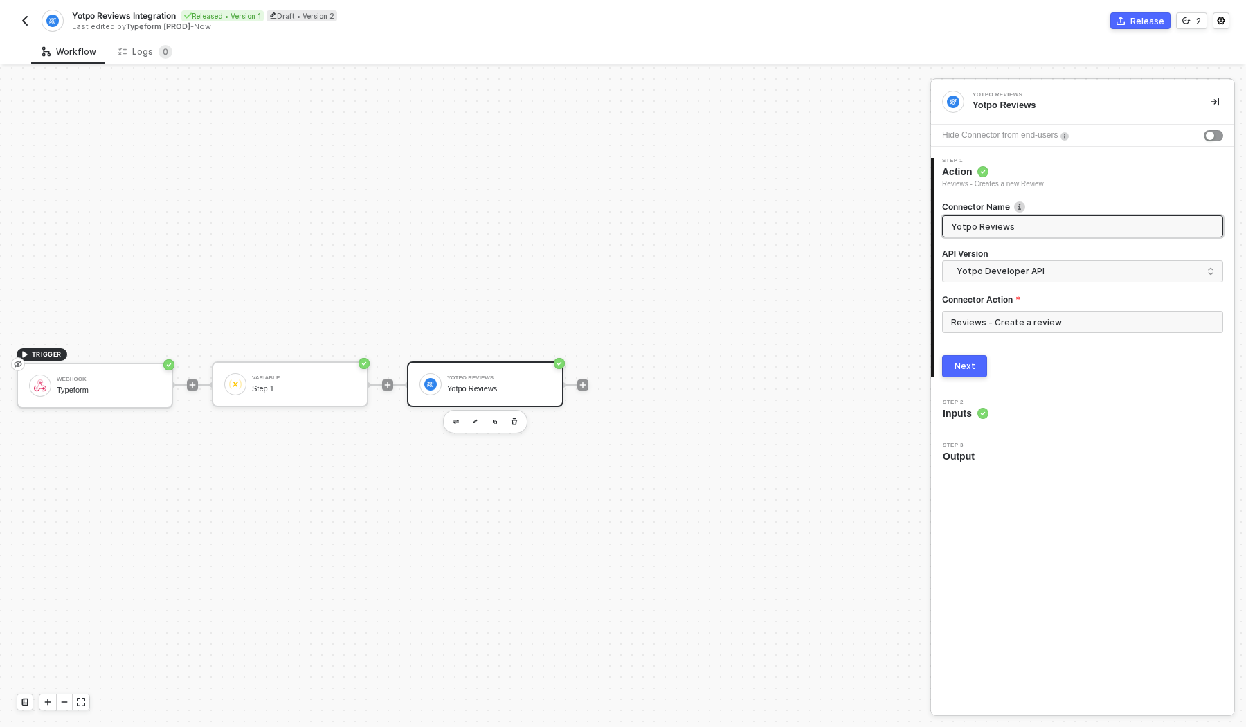
click at [958, 413] on span "Inputs" at bounding box center [966, 413] width 46 height 14
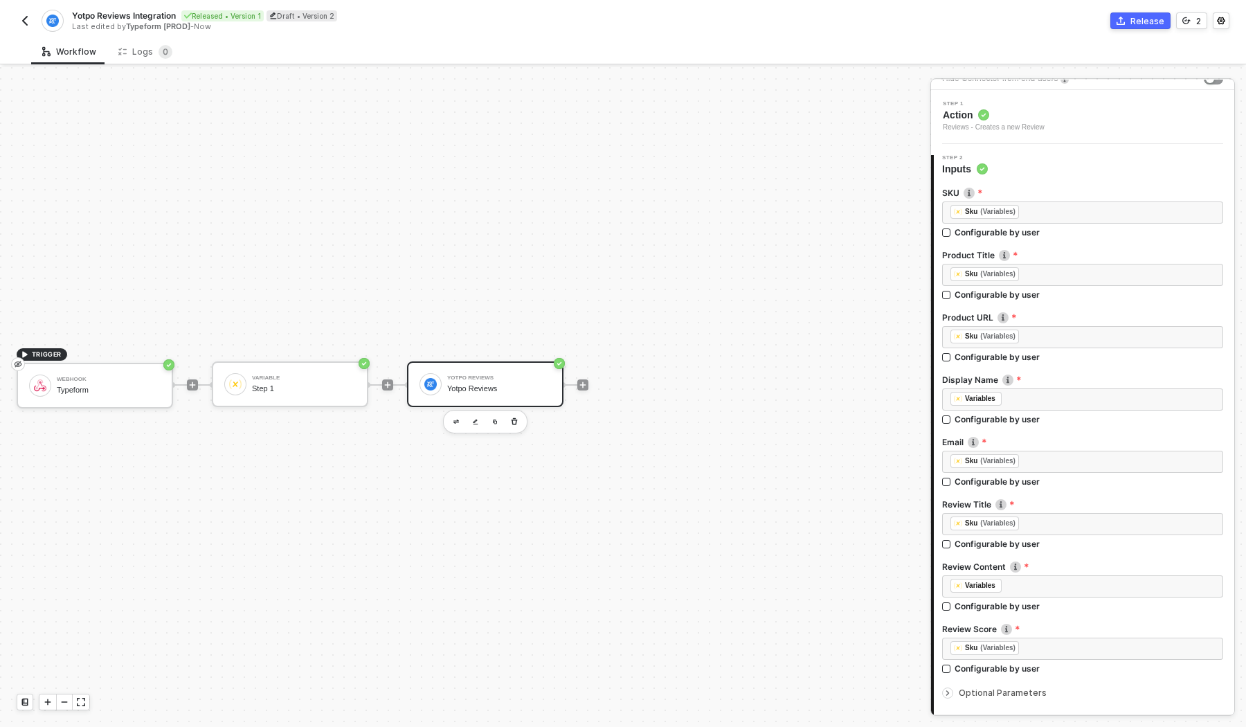
scroll to position [144, 0]
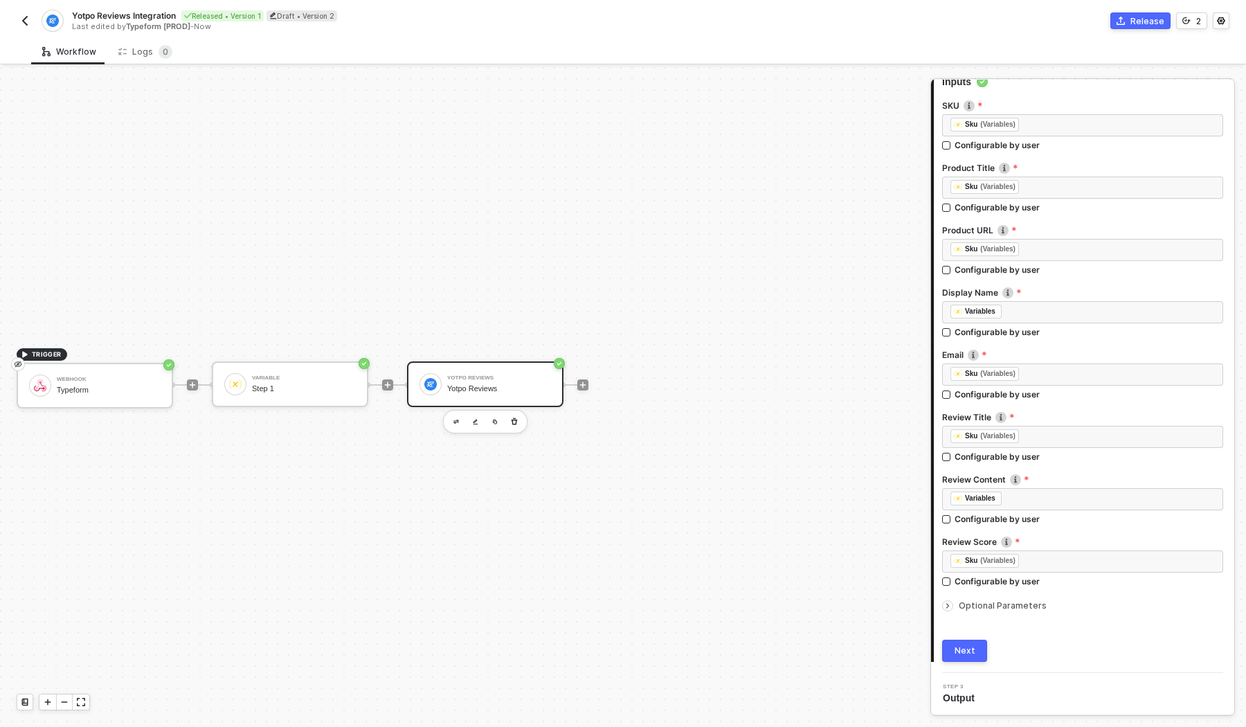
click at [980, 697] on span "Output" at bounding box center [961, 698] width 37 height 14
click at [25, 23] on img "button" at bounding box center [24, 20] width 11 height 11
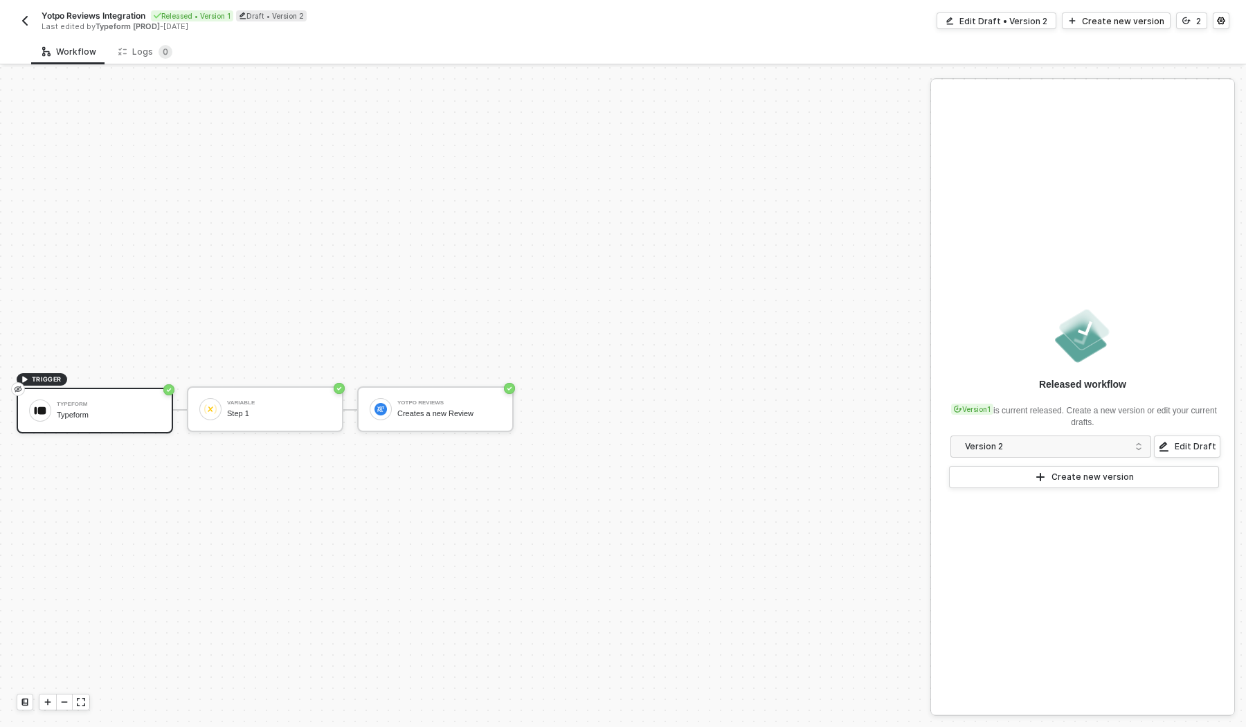
scroll to position [25, 0]
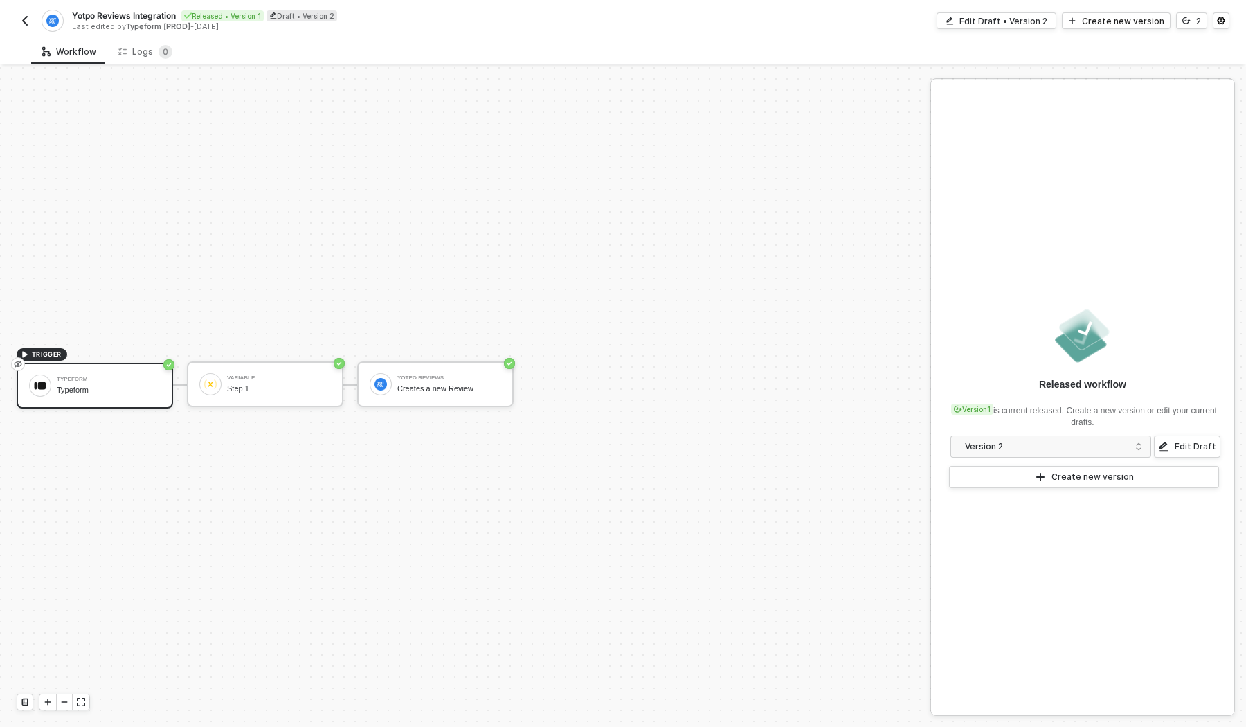
click at [17, 21] on button "button" at bounding box center [25, 20] width 17 height 17
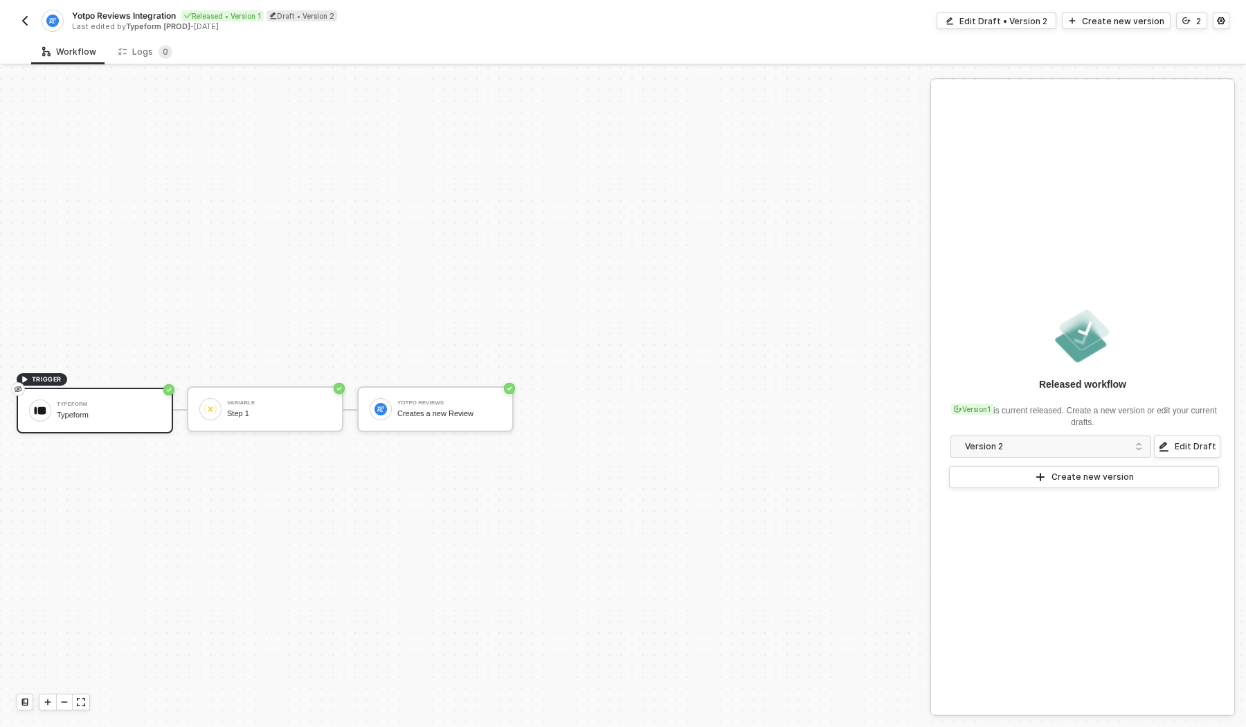
scroll to position [25, 0]
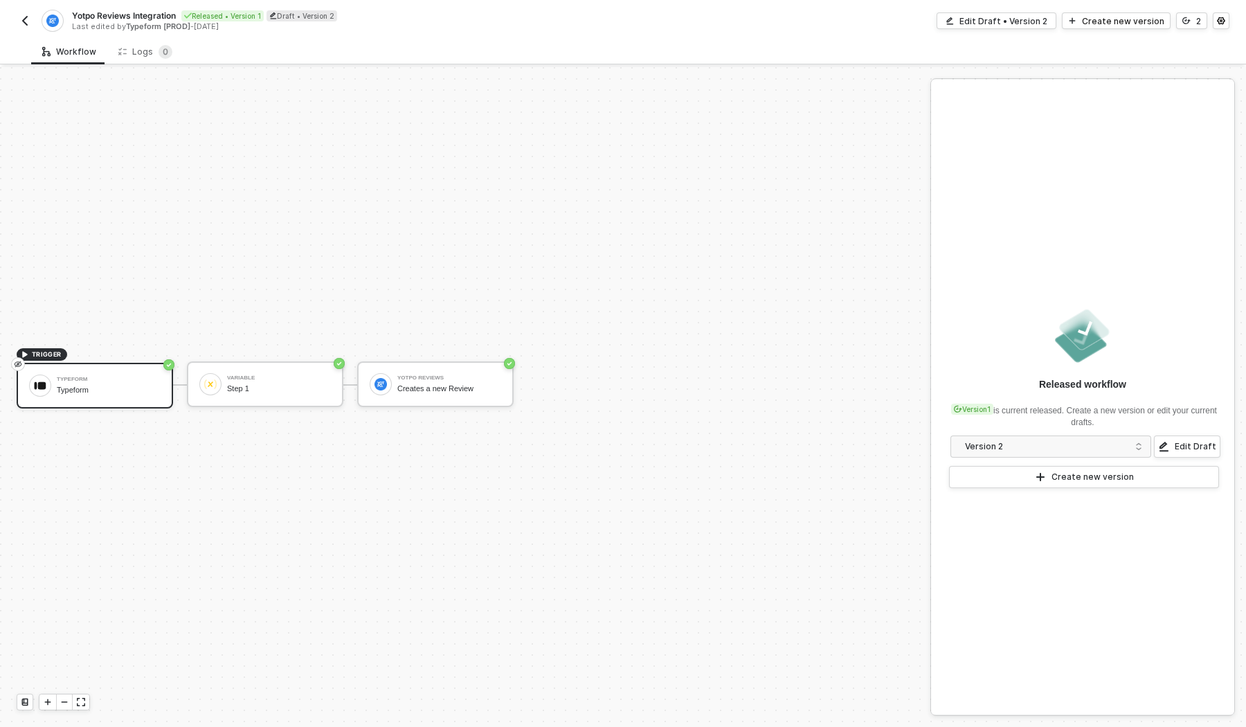
click at [11, 11] on div "Yotpo Reviews Integration Released • Version 1 Draft • Version 2 Last edited by…" at bounding box center [623, 19] width 1246 height 39
click at [27, 19] on img "button" at bounding box center [24, 20] width 11 height 11
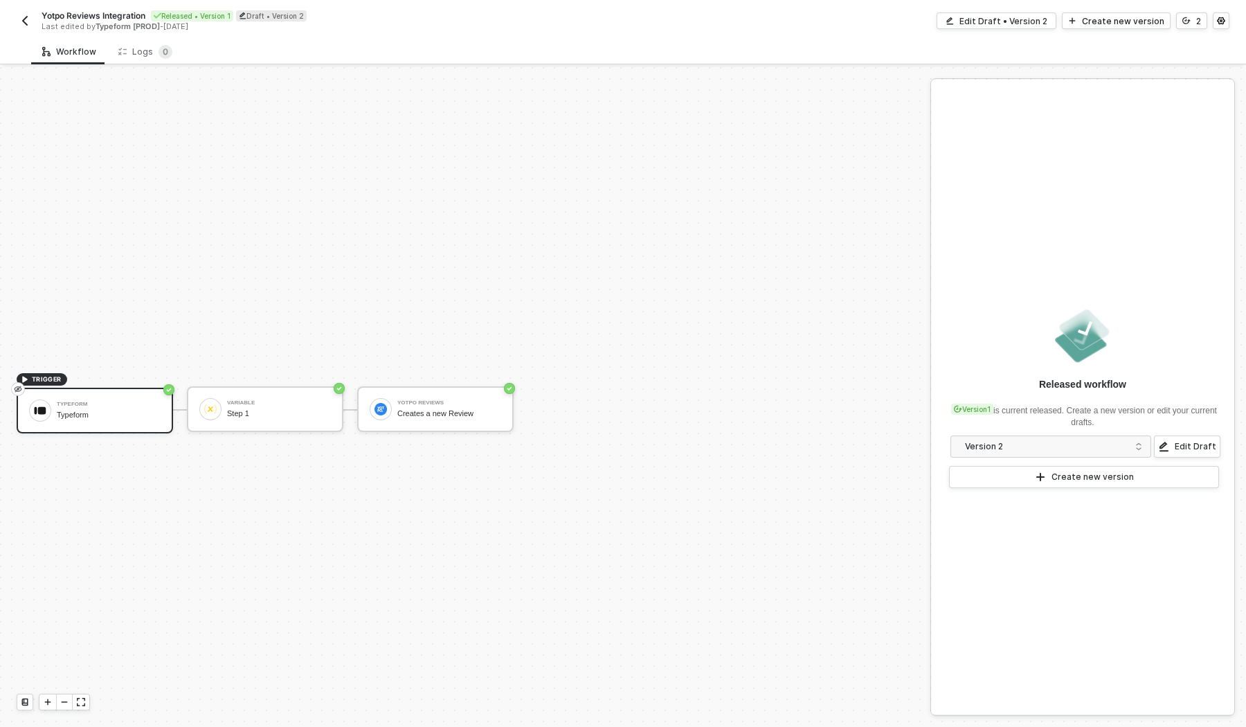
scroll to position [25, 0]
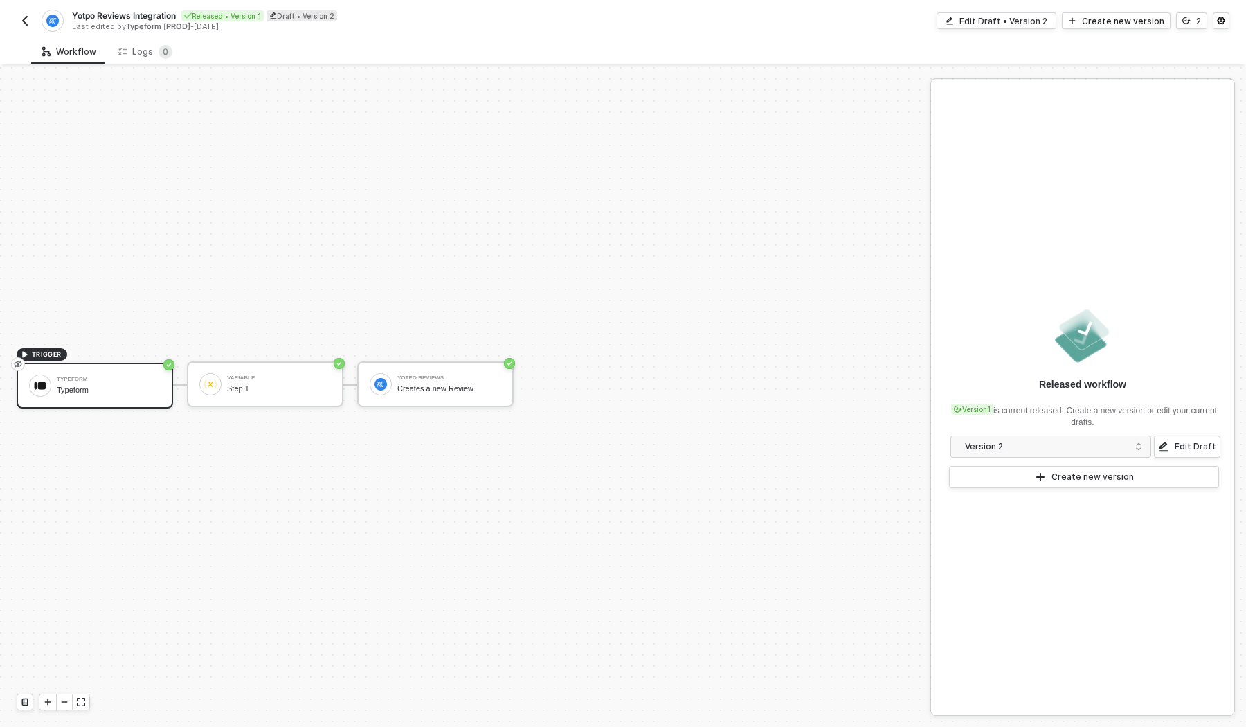
click at [21, 19] on img "button" at bounding box center [24, 20] width 11 height 11
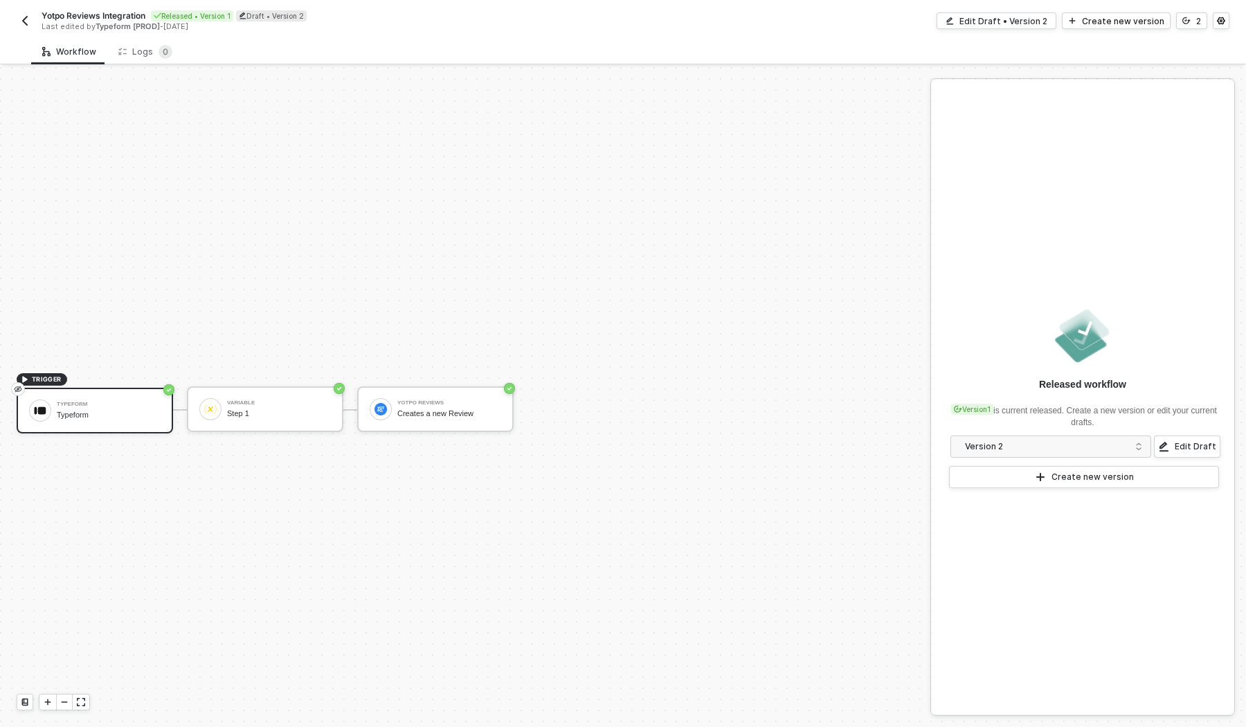
scroll to position [25, 0]
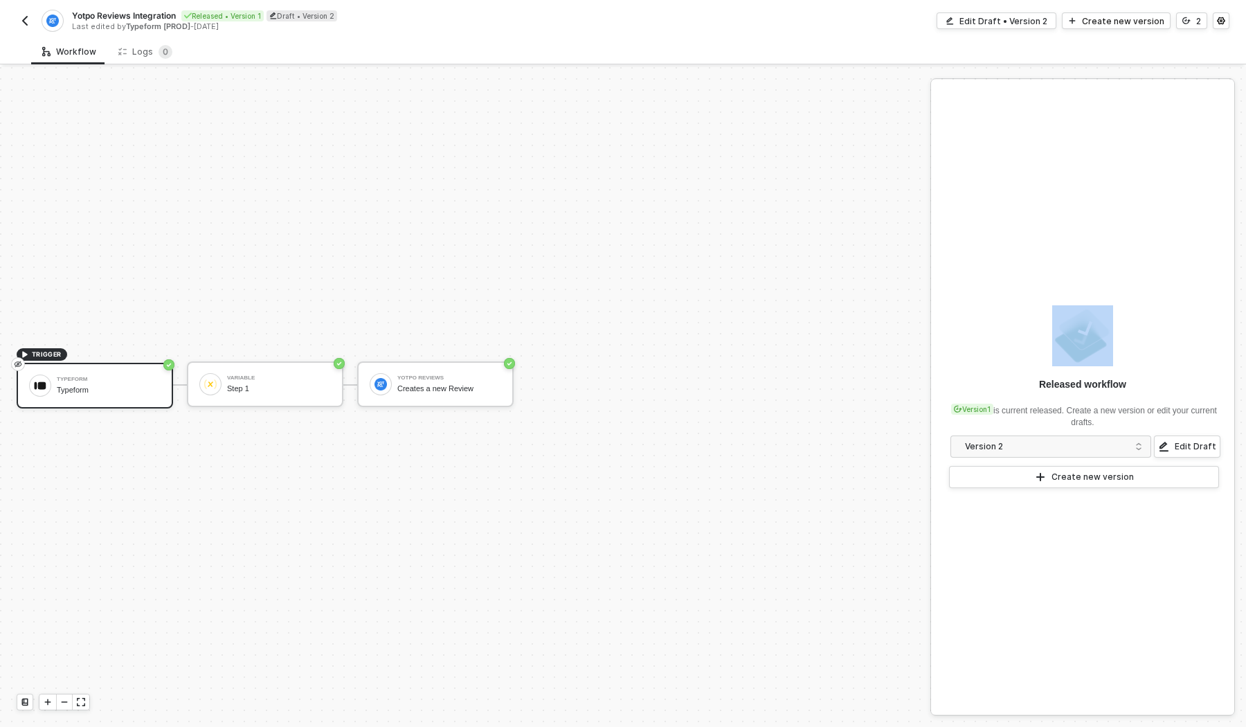
drag, startPoint x: 550, startPoint y: 313, endPoint x: 121, endPoint y: 469, distance: 456.2
click at [121, 469] on div "TRIGGER Typeform Typeform Variable Step 1 Yotpo Reviews Creates a new Review" at bounding box center [461, 384] width 923 height 685
click at [24, 21] on img "button" at bounding box center [24, 20] width 11 height 11
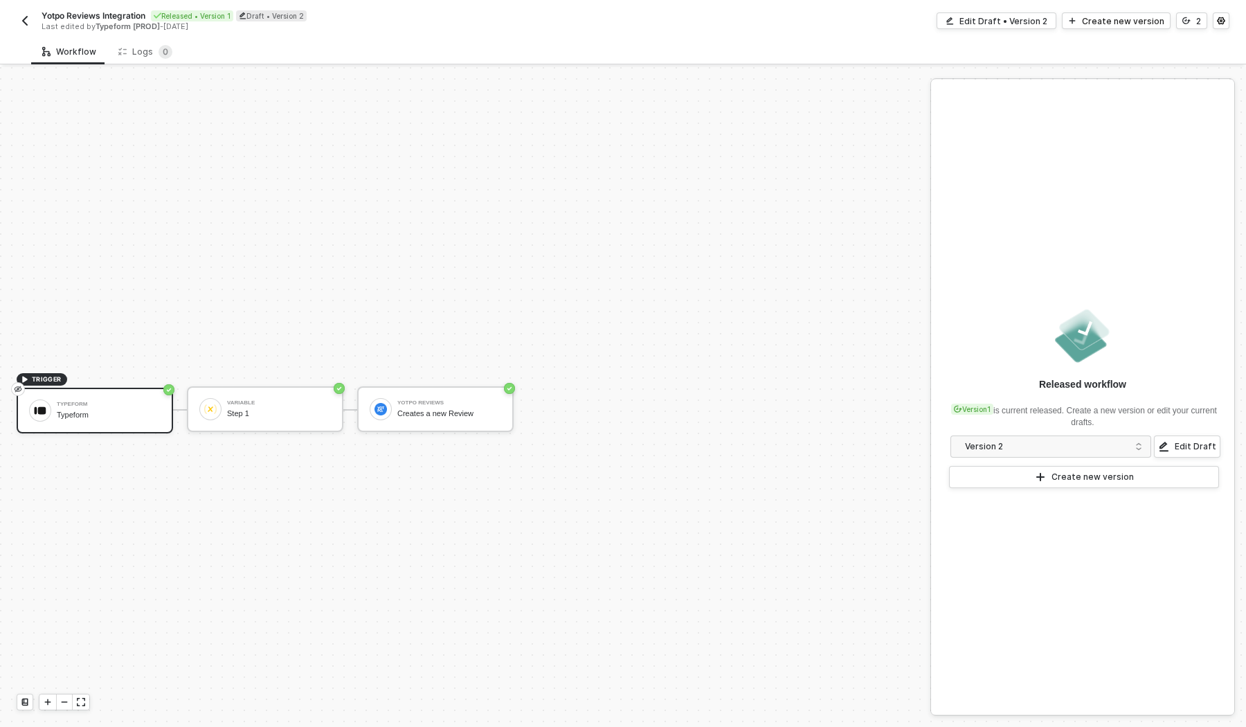
scroll to position [25, 0]
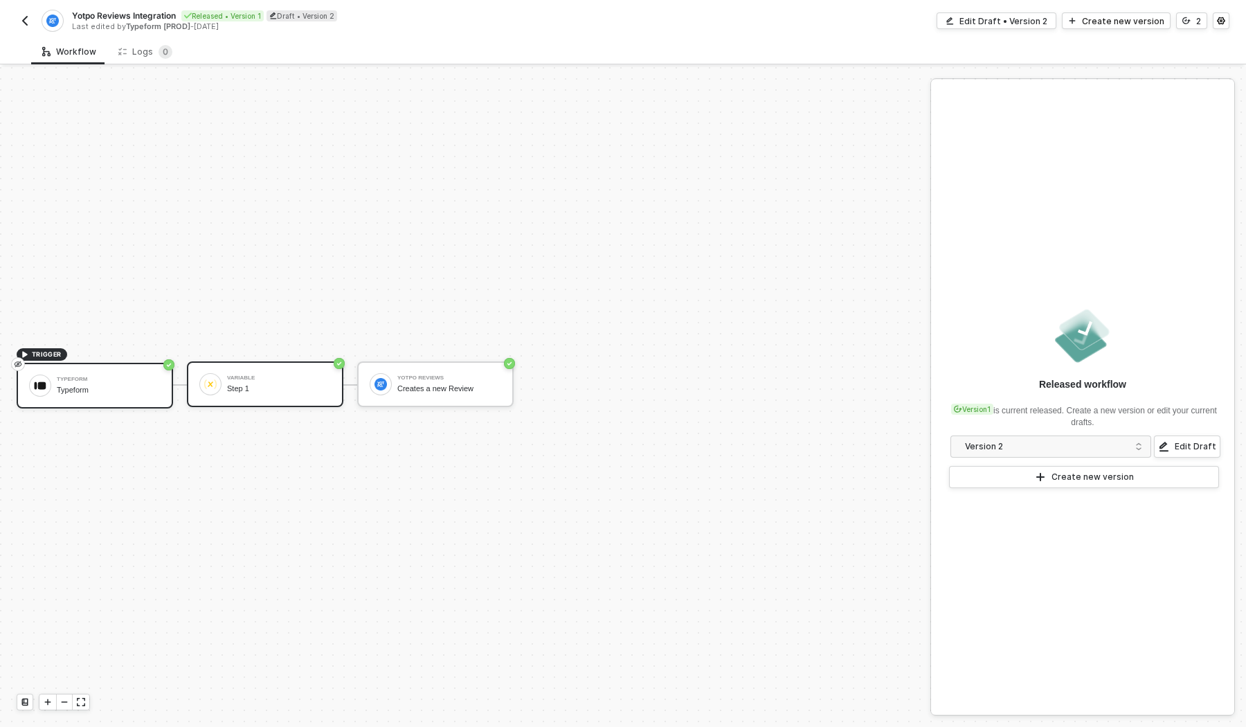
click at [242, 390] on div "Step 1" at bounding box center [279, 388] width 104 height 9
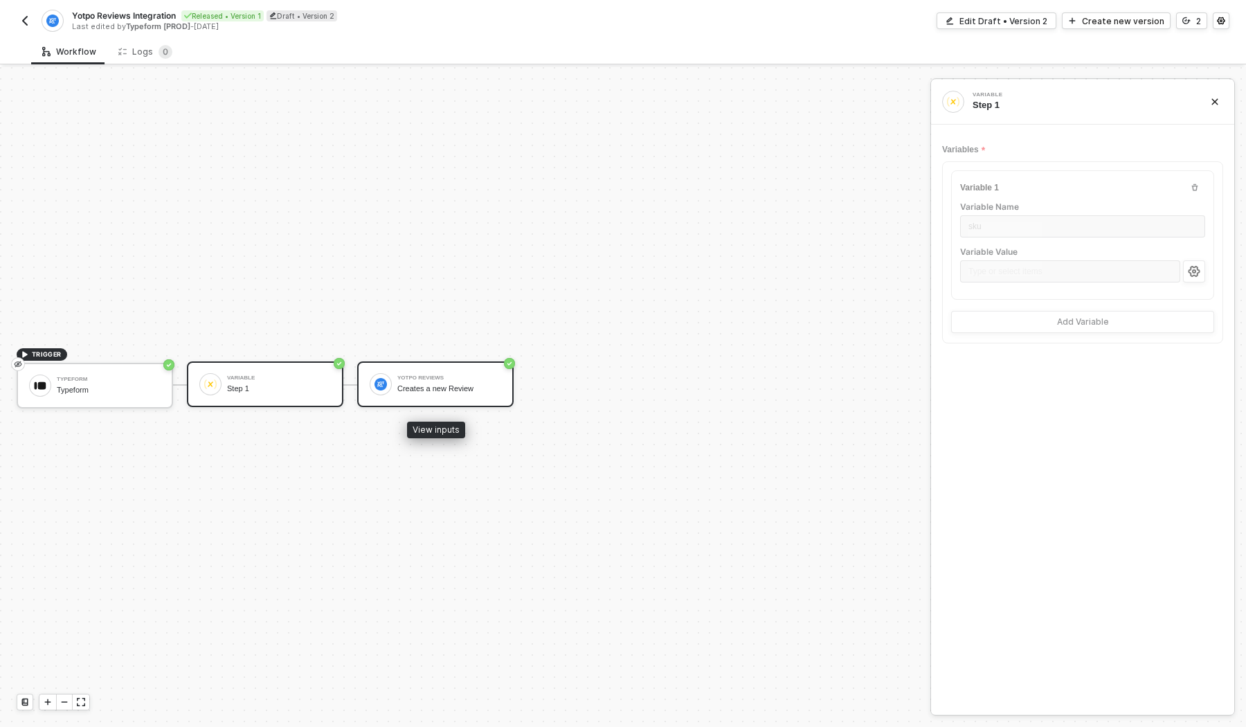
click at [421, 392] on div "Creates a new Review" at bounding box center [449, 388] width 104 height 9
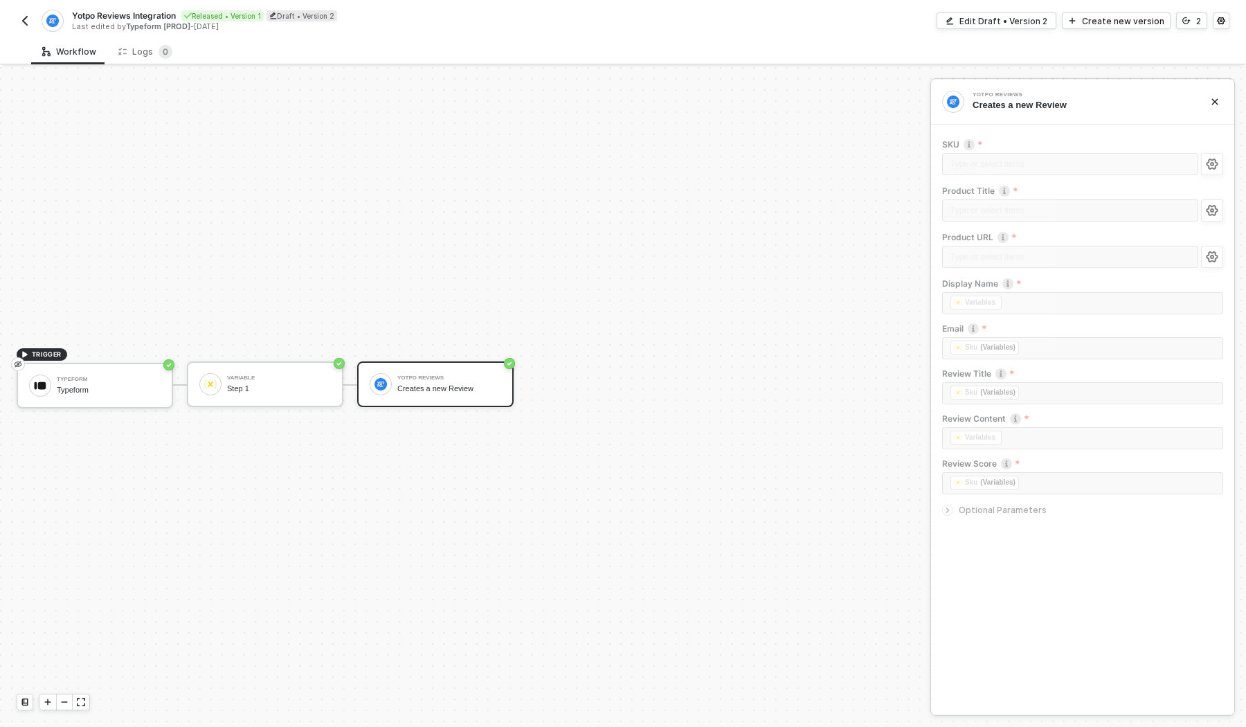
click at [22, 18] on img "button" at bounding box center [24, 20] width 11 height 11
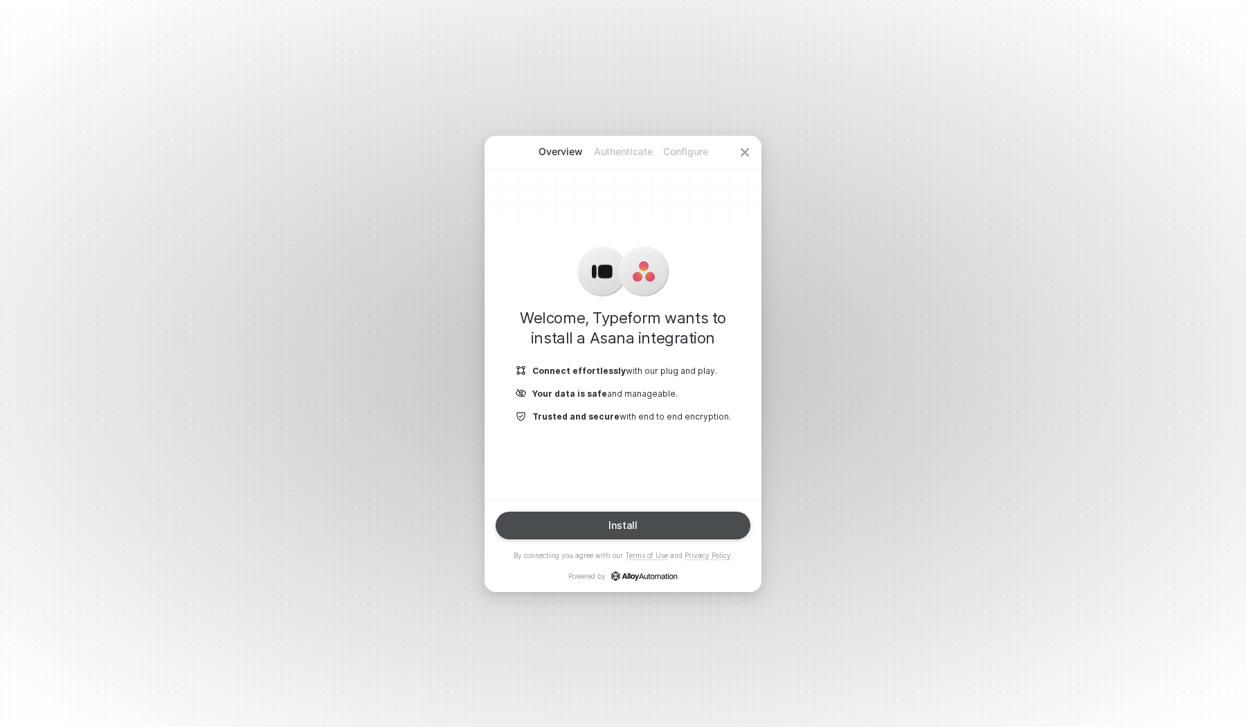
click at [659, 529] on button "Install" at bounding box center [623, 526] width 255 height 28
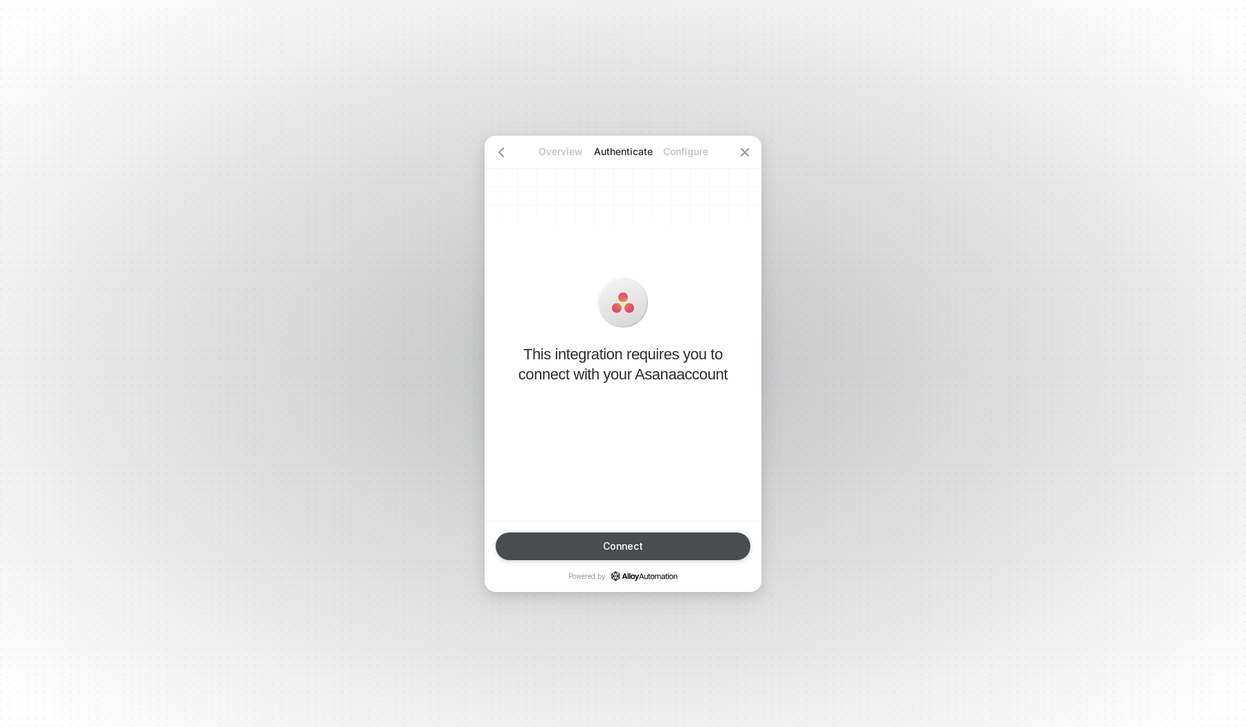
click at [620, 553] on button "Connect" at bounding box center [623, 546] width 255 height 28
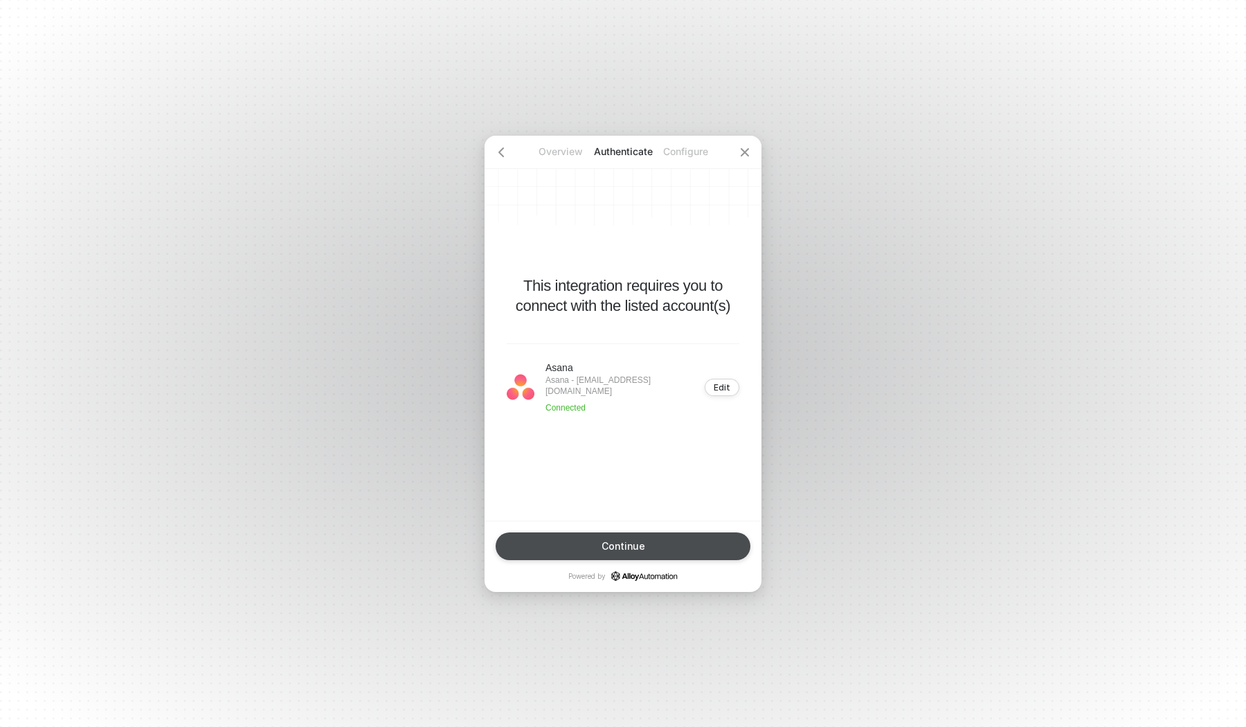
click at [628, 534] on button "Continue" at bounding box center [623, 546] width 255 height 28
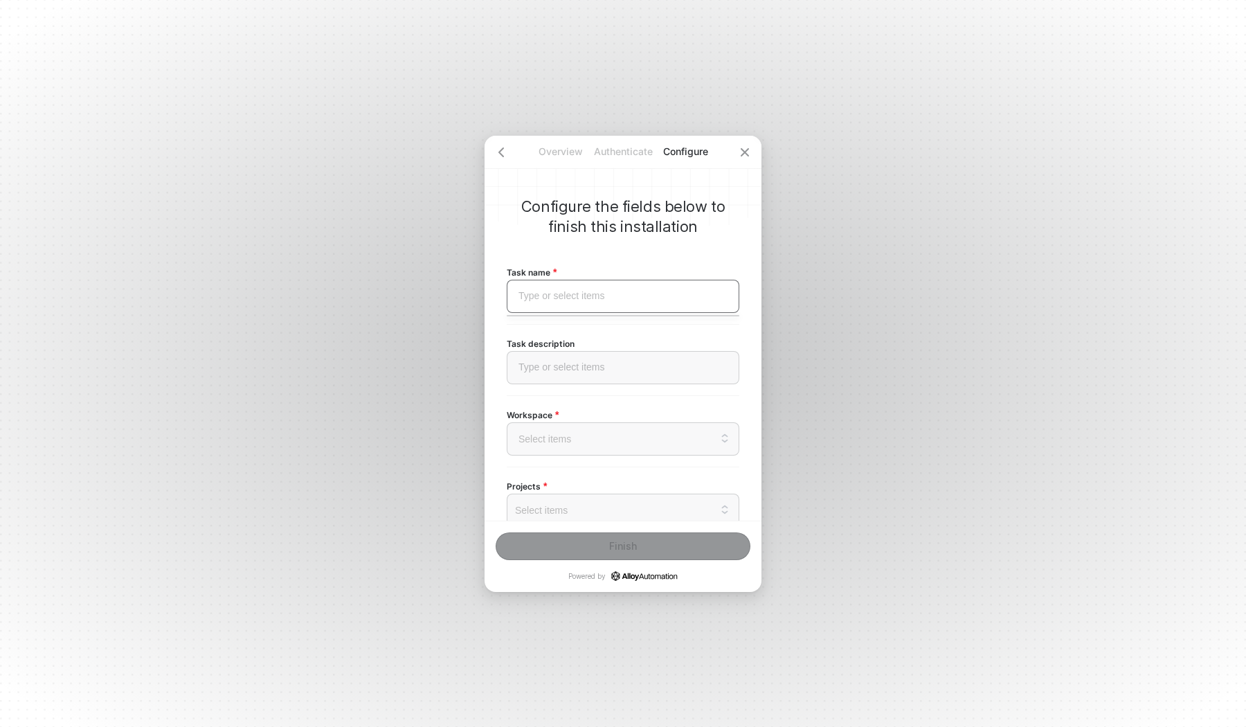
click at [616, 299] on div "Type or select items ﻿" at bounding box center [623, 296] width 209 height 12
click at [611, 447] on input "search" at bounding box center [623, 439] width 216 height 32
click at [593, 494] on div "fbztffv7oy.asanatest1.us" at bounding box center [622, 507] width 231 height 27
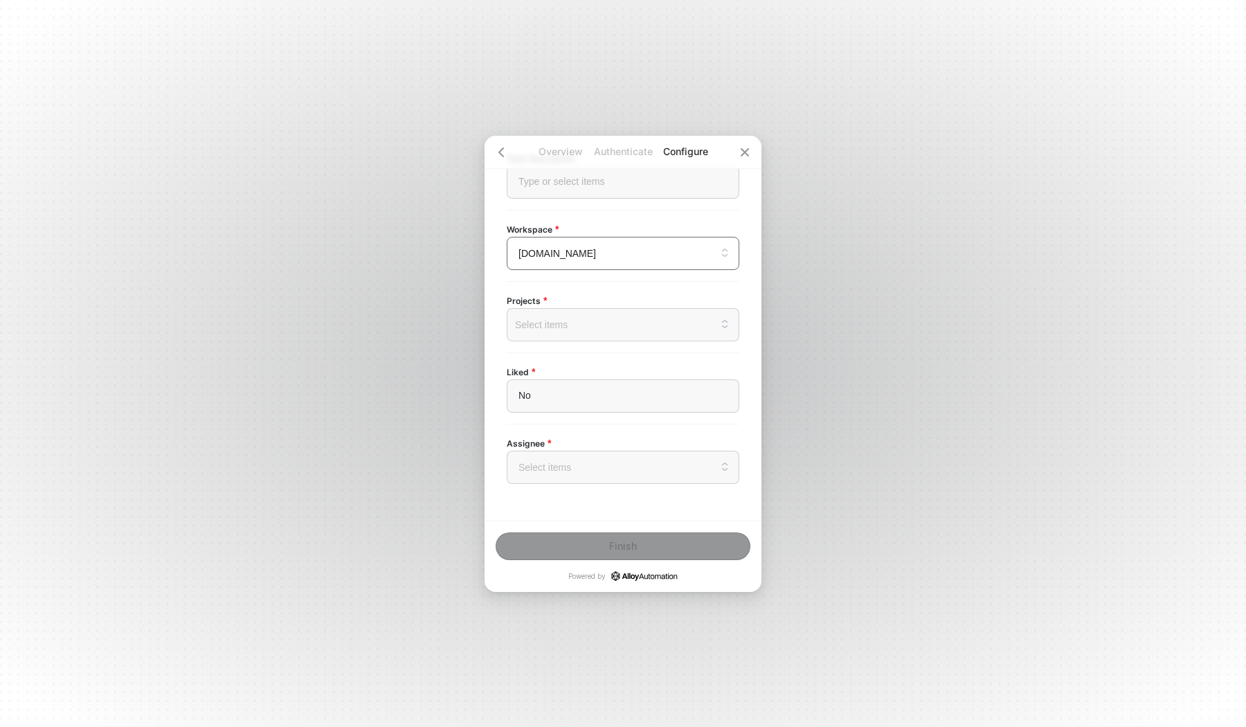
click at [583, 319] on div at bounding box center [623, 324] width 209 height 11
click at [613, 314] on div "Select items" at bounding box center [623, 324] width 233 height 33
click at [603, 335] on div "Select items" at bounding box center [623, 324] width 233 height 33
click at [600, 363] on div at bounding box center [623, 362] width 220 height 24
click at [609, 305] on div "Projects Select items No data" at bounding box center [623, 317] width 233 height 48
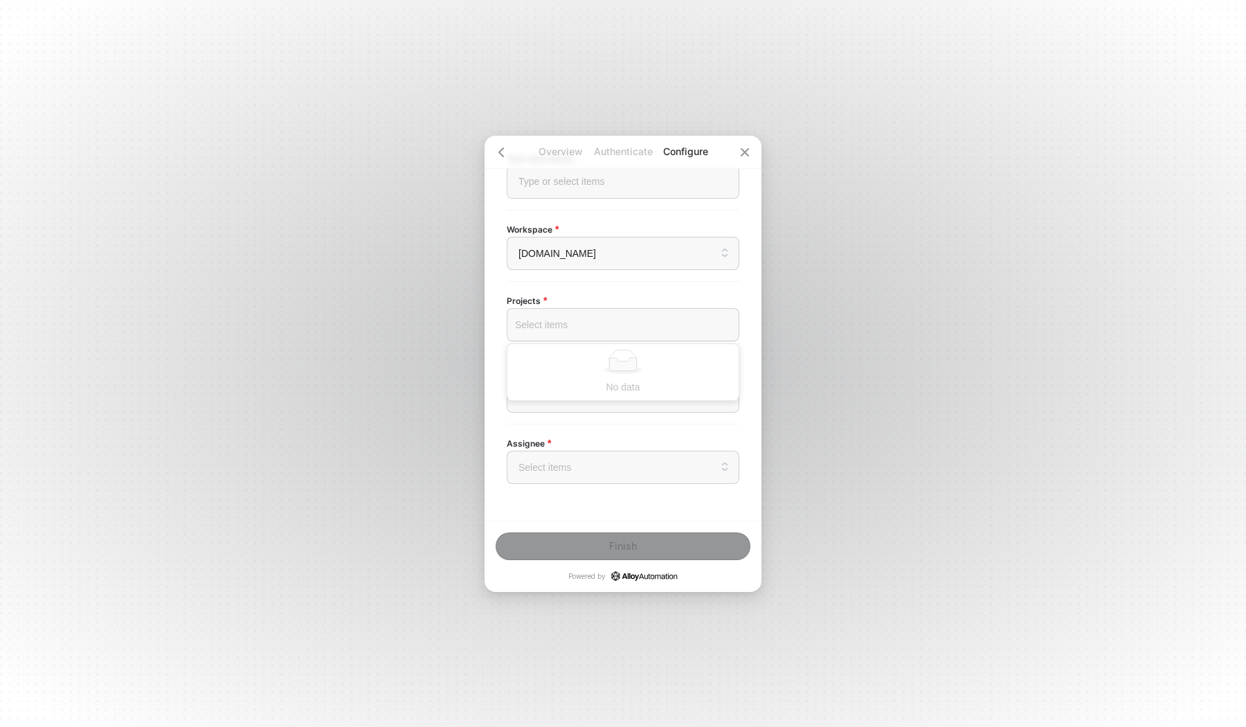
click at [605, 319] on div at bounding box center [623, 324] width 209 height 11
click at [606, 310] on div "Select items" at bounding box center [623, 324] width 233 height 33
click at [581, 474] on input "search" at bounding box center [623, 467] width 216 height 32
click at [609, 262] on input "search" at bounding box center [623, 253] width 216 height 32
click at [595, 315] on div "fbztffv7oy.asanatest1.us" at bounding box center [623, 322] width 215 height 15
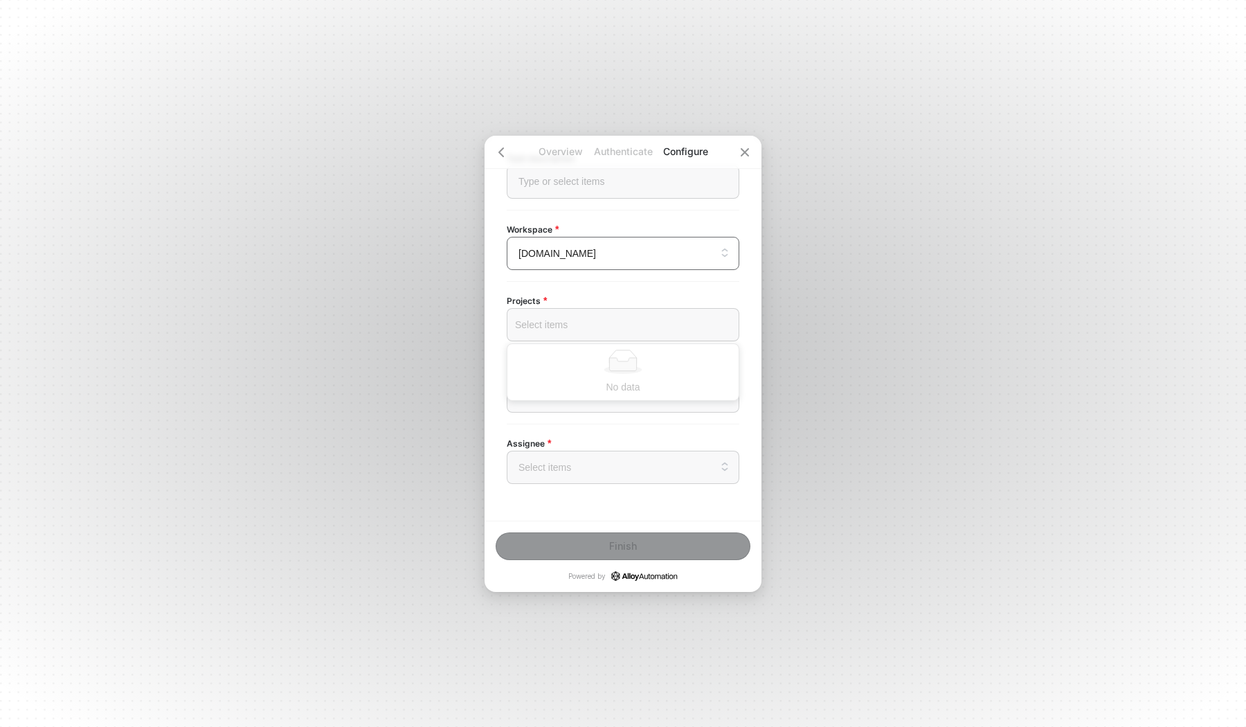
click at [599, 309] on div "Select items" at bounding box center [623, 324] width 233 height 33
click at [604, 289] on div "Projects Select items No data" at bounding box center [623, 316] width 233 height 71
click at [604, 149] on p "Authenticate" at bounding box center [623, 152] width 62 height 14
click at [543, 149] on p "Overview" at bounding box center [561, 152] width 62 height 14
click at [506, 149] on icon "icon-arrow-left" at bounding box center [501, 152] width 11 height 11
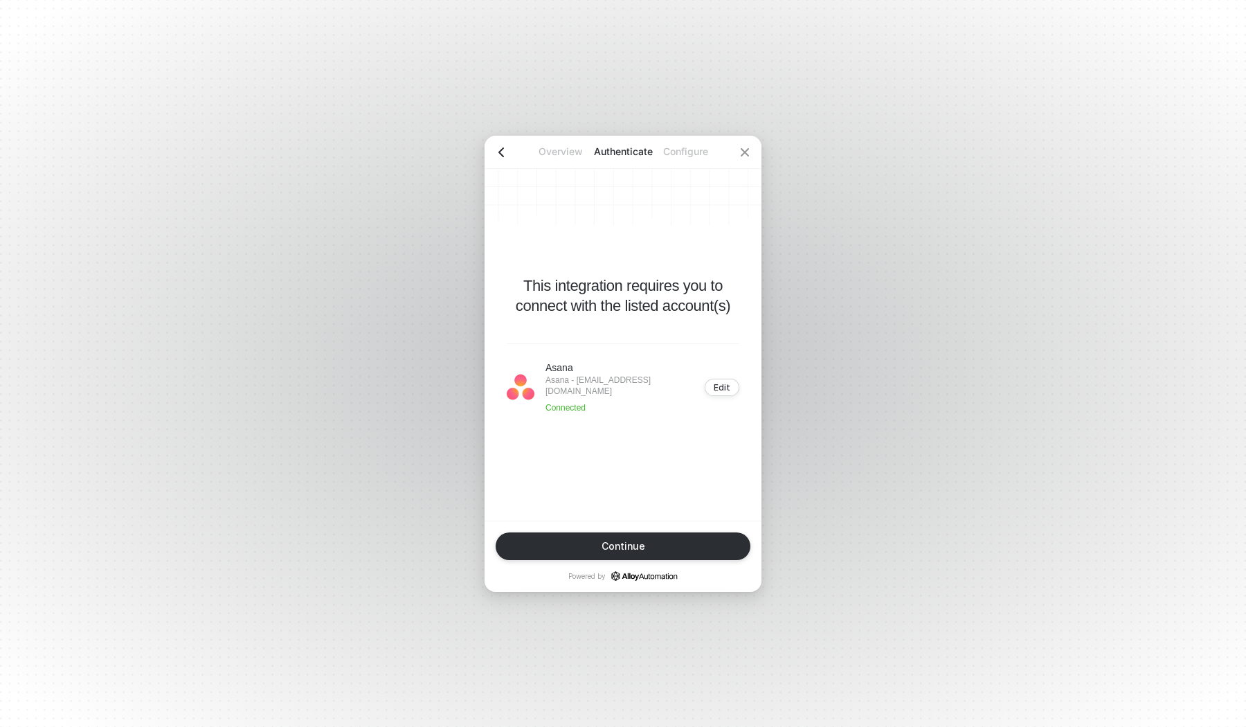
click at [505, 149] on icon "icon-arrow-left" at bounding box center [501, 152] width 11 height 11
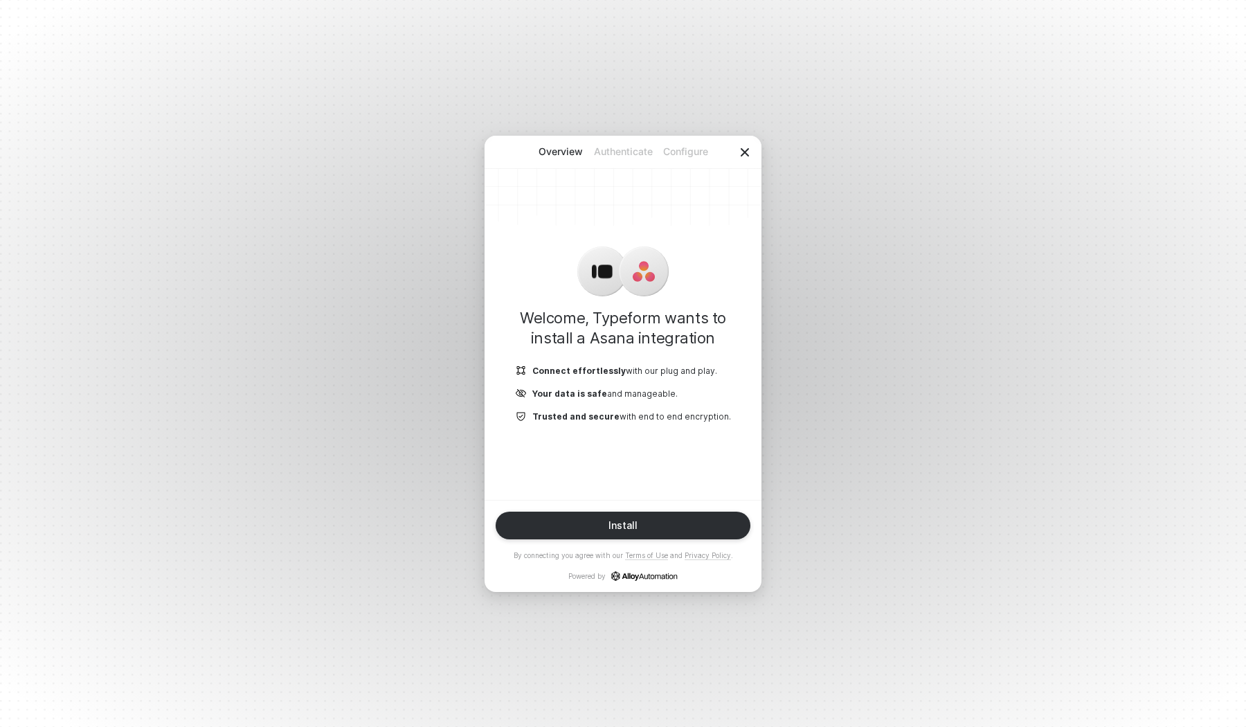
click at [744, 155] on icon "icon-close" at bounding box center [744, 152] width 11 height 11
